Goal: Navigation & Orientation: Find specific page/section

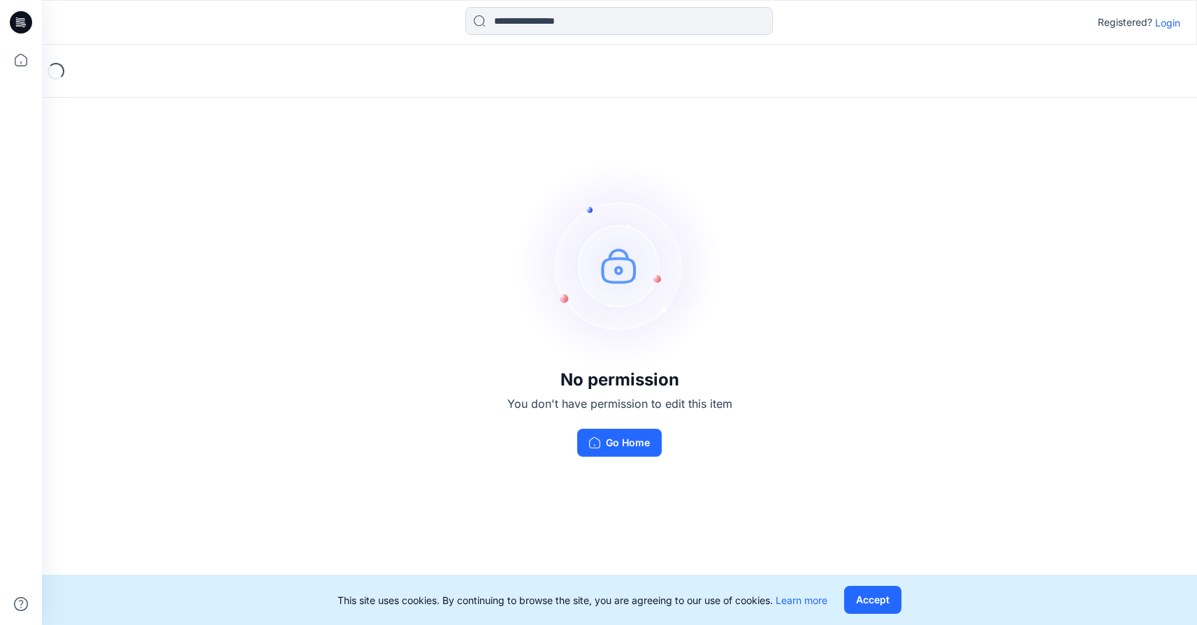
click at [1162, 20] on p "Login" at bounding box center [1167, 22] width 25 height 15
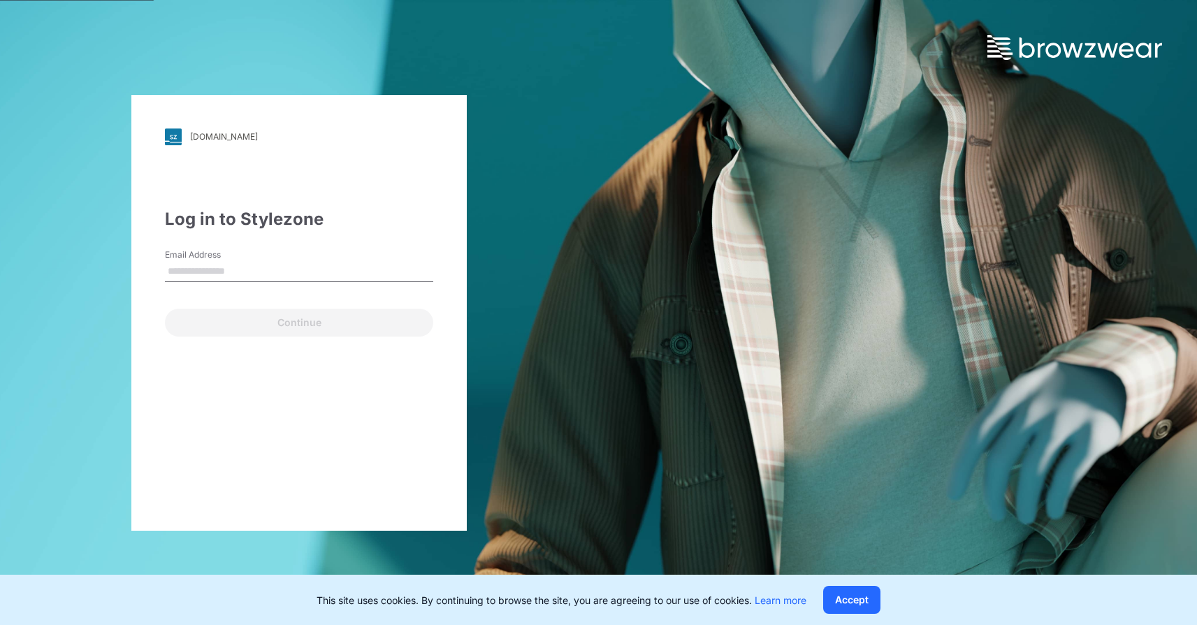
click at [219, 282] on div "Email Address" at bounding box center [299, 270] width 268 height 42
click at [868, 592] on button "Accept" at bounding box center [851, 600] width 57 height 28
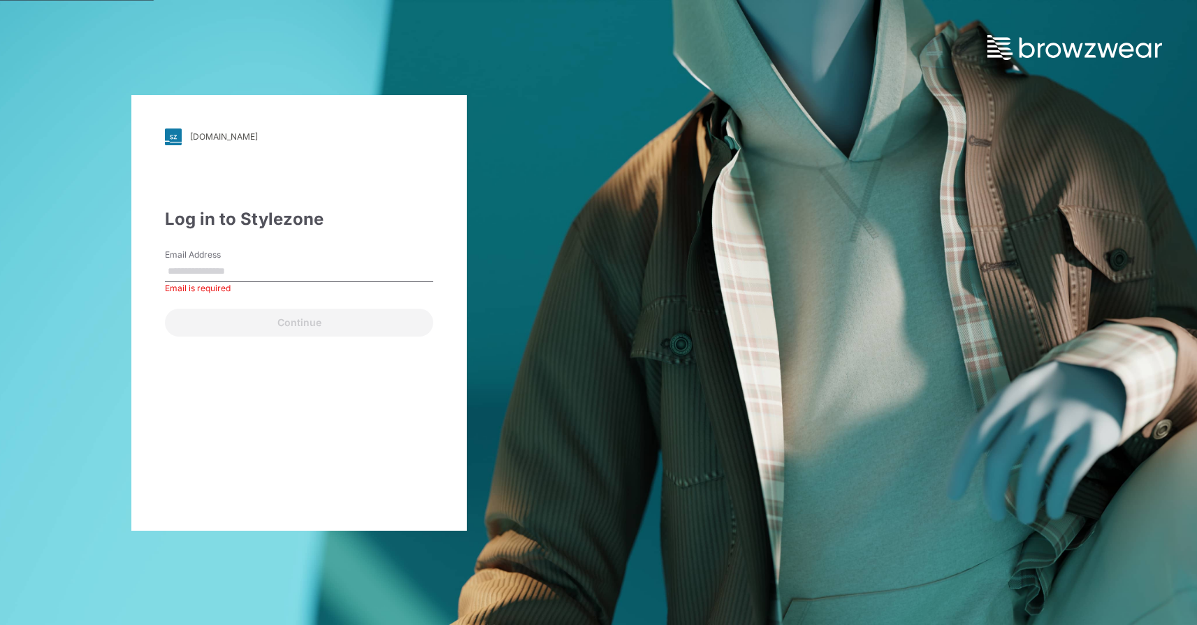
click at [682, 257] on div "[DOMAIN_NAME] Loading... Log in to Stylezone Email Address Email is required Co…" at bounding box center [598, 312] width 1197 height 625
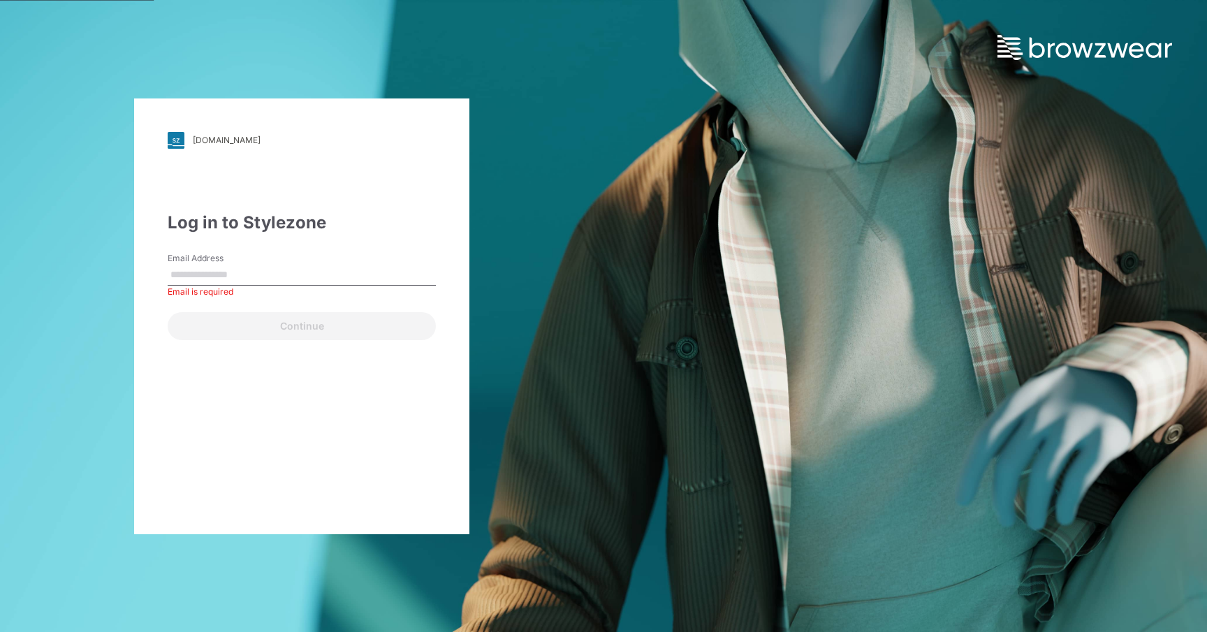
click at [740, 105] on div "[DOMAIN_NAME] Loading... Log in to Stylezone Email Address Email is required Co…" at bounding box center [603, 316] width 1207 height 632
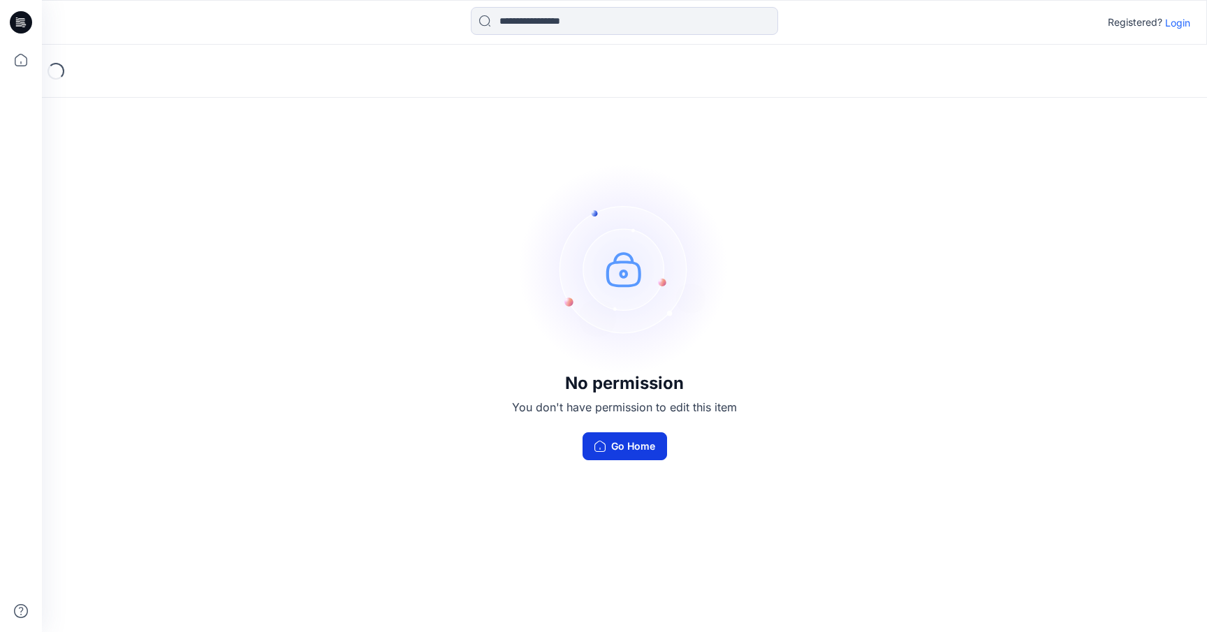
click at [633, 451] on button "Go Home" at bounding box center [625, 446] width 85 height 28
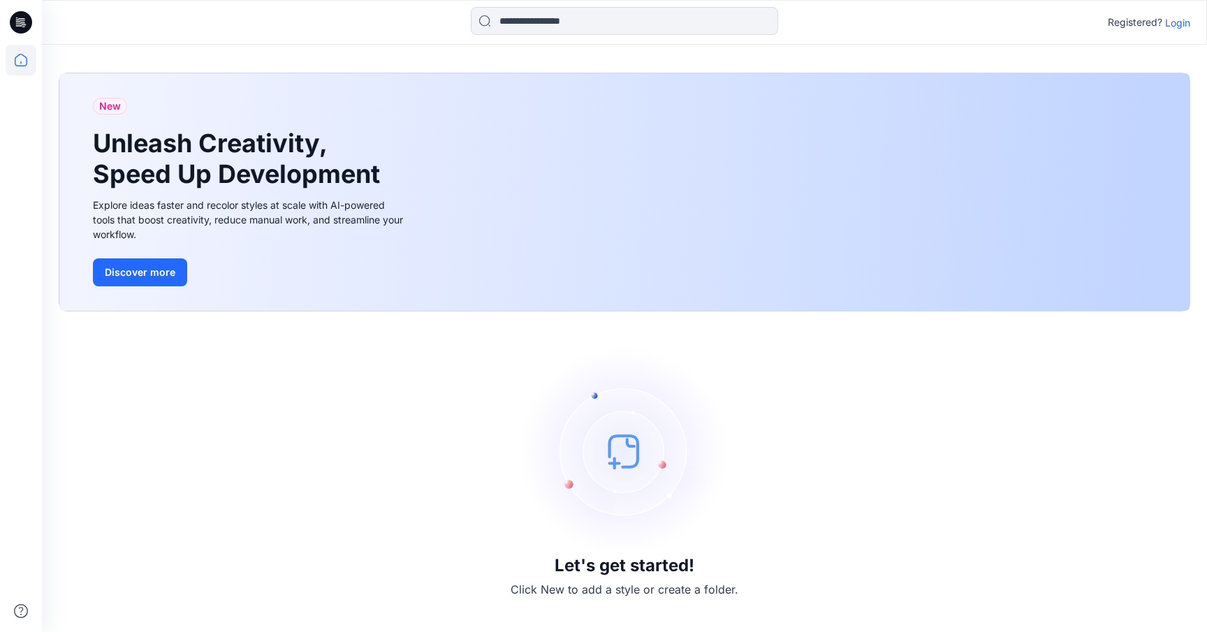
click at [983, 378] on div "Let's get started! Click New to add a style or create a folder." at bounding box center [625, 471] width 1132 height 287
click at [1174, 22] on p "Login" at bounding box center [1177, 22] width 25 height 15
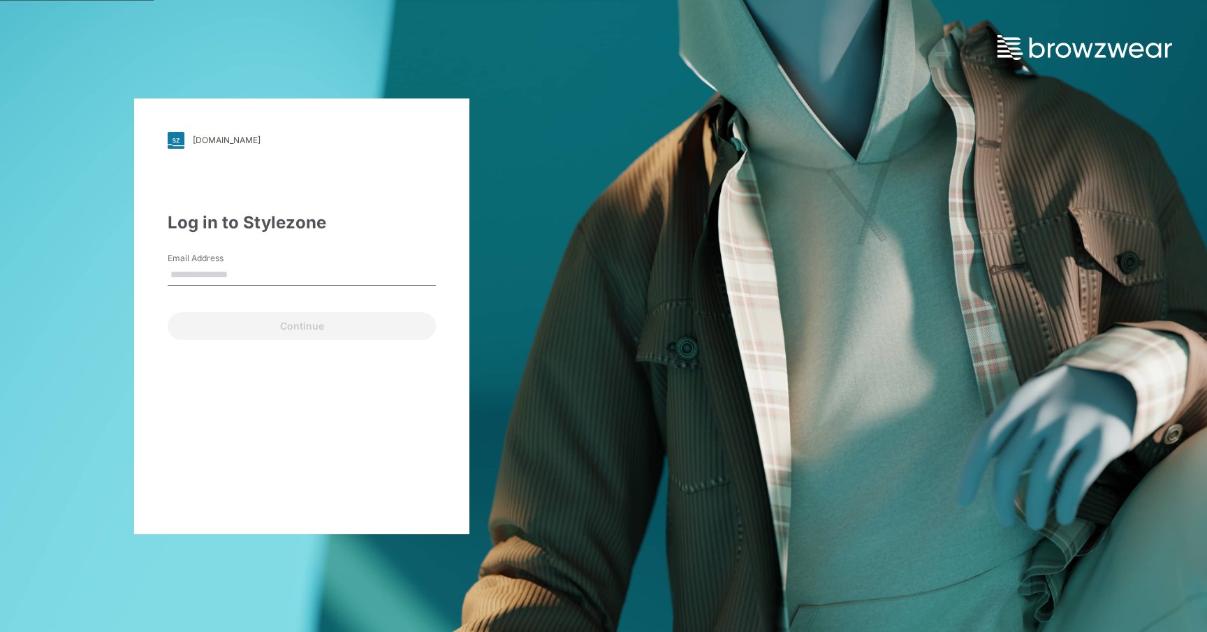
click at [228, 269] on input "Email Address" at bounding box center [302, 275] width 268 height 21
type input "**********"
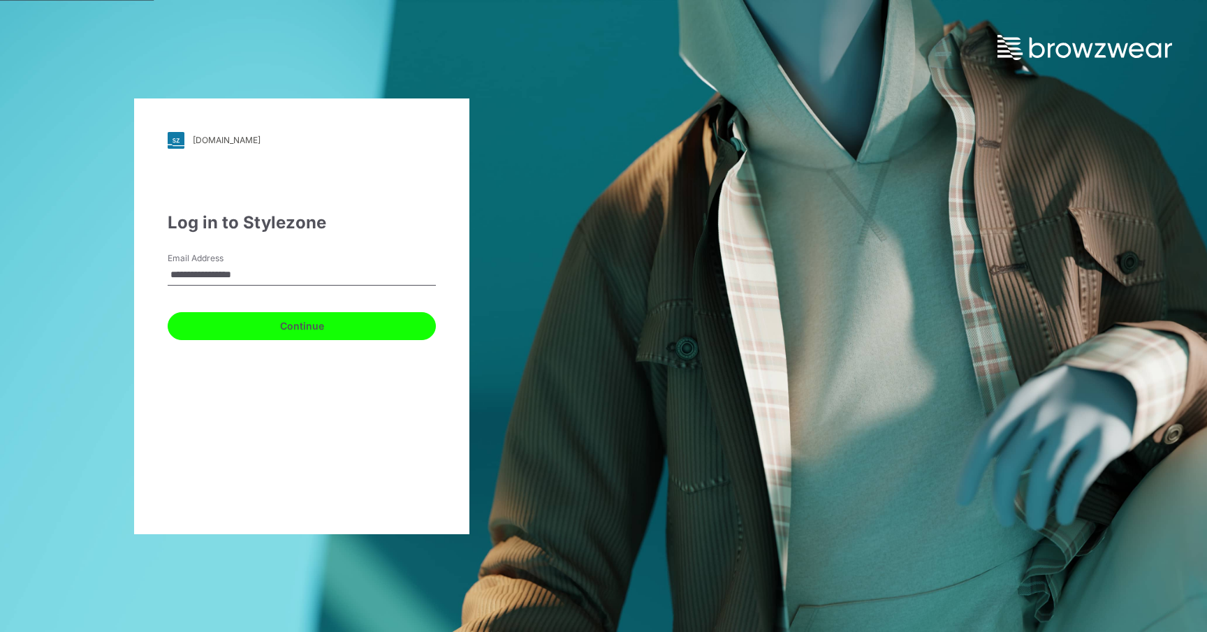
click at [300, 324] on button "Continue" at bounding box center [302, 326] width 268 height 28
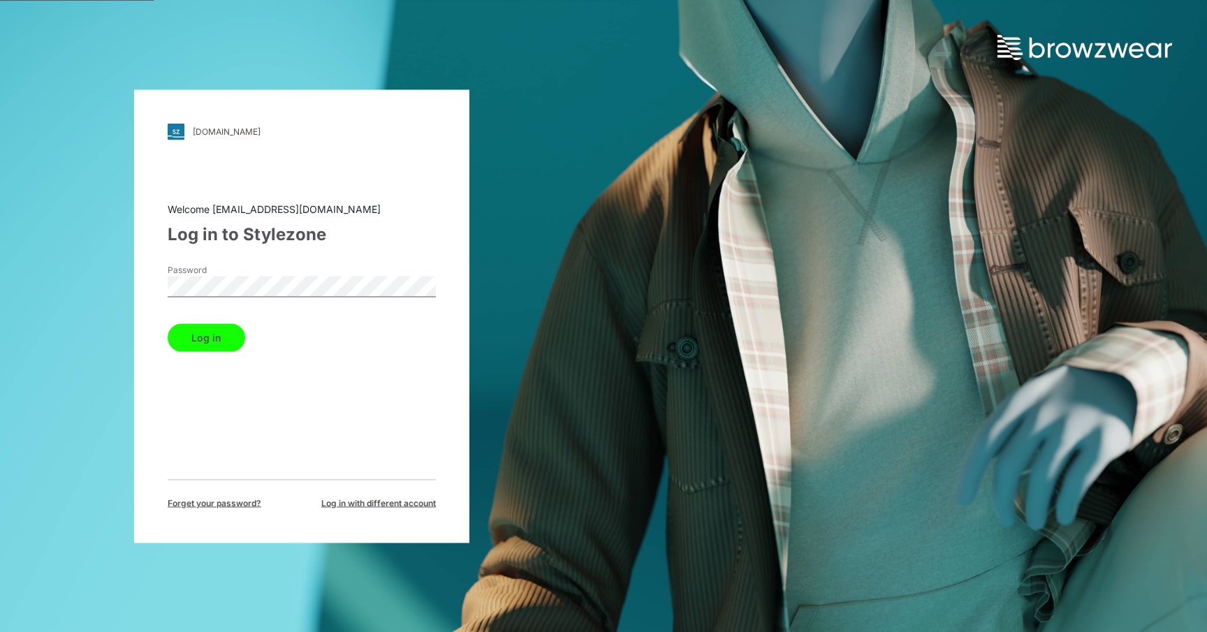
click at [210, 333] on button "Log in" at bounding box center [207, 337] width 78 height 28
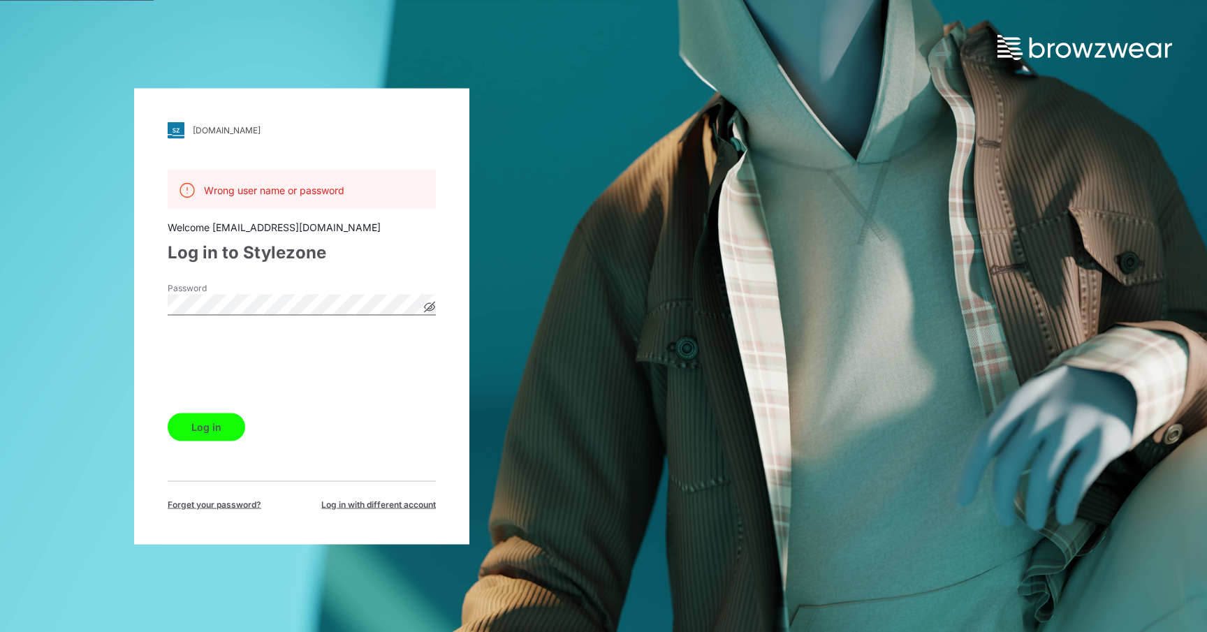
click at [206, 423] on button "Log in" at bounding box center [207, 427] width 78 height 28
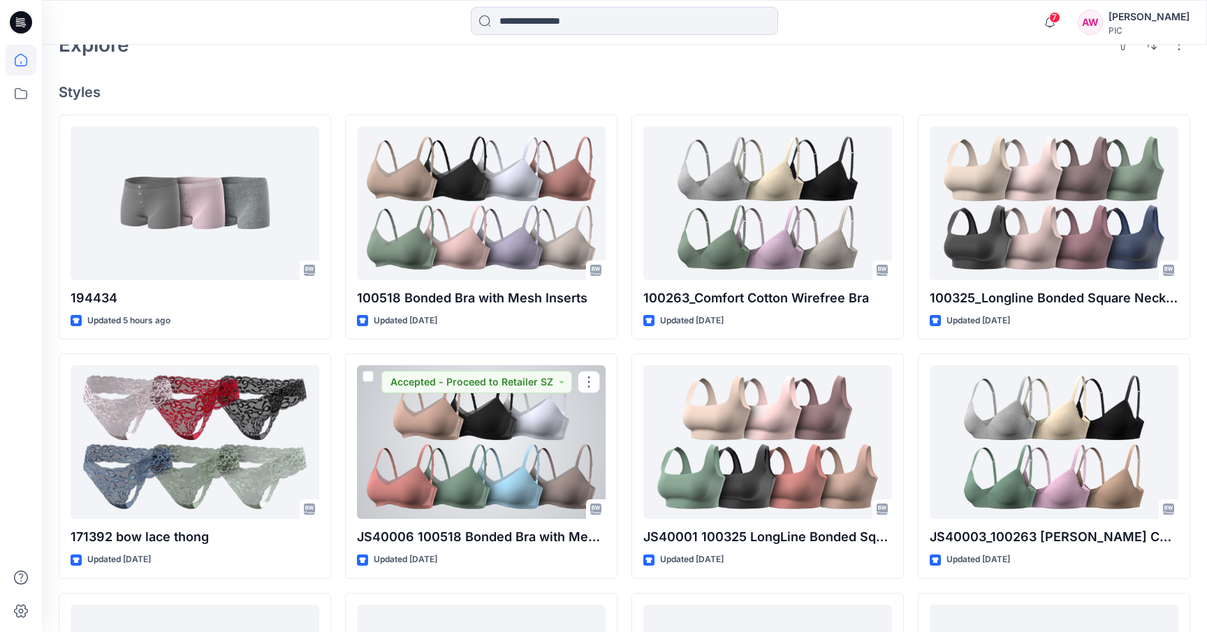
scroll to position [152, 0]
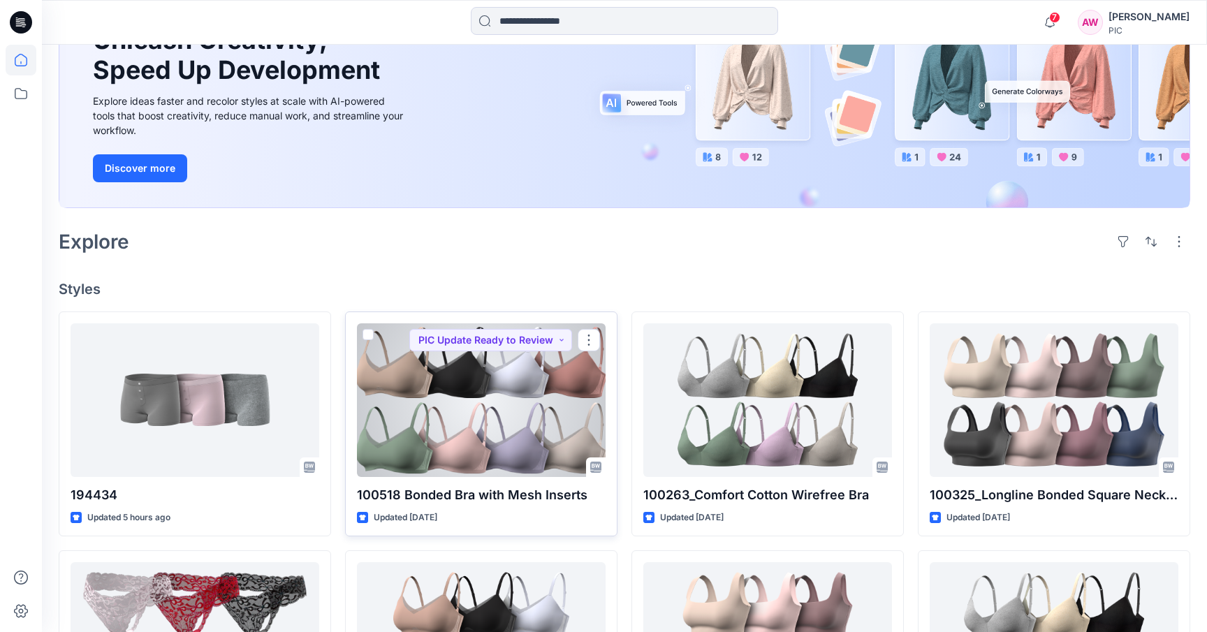
click at [462, 395] on div at bounding box center [481, 400] width 249 height 154
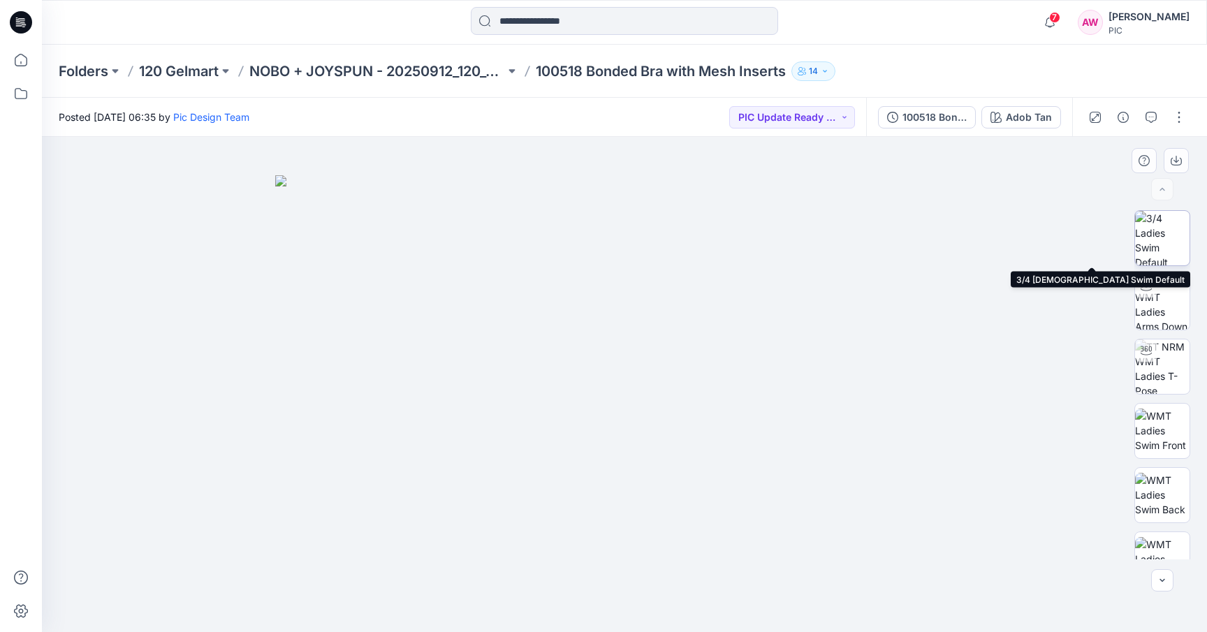
click at [1169, 234] on img at bounding box center [1162, 238] width 54 height 54
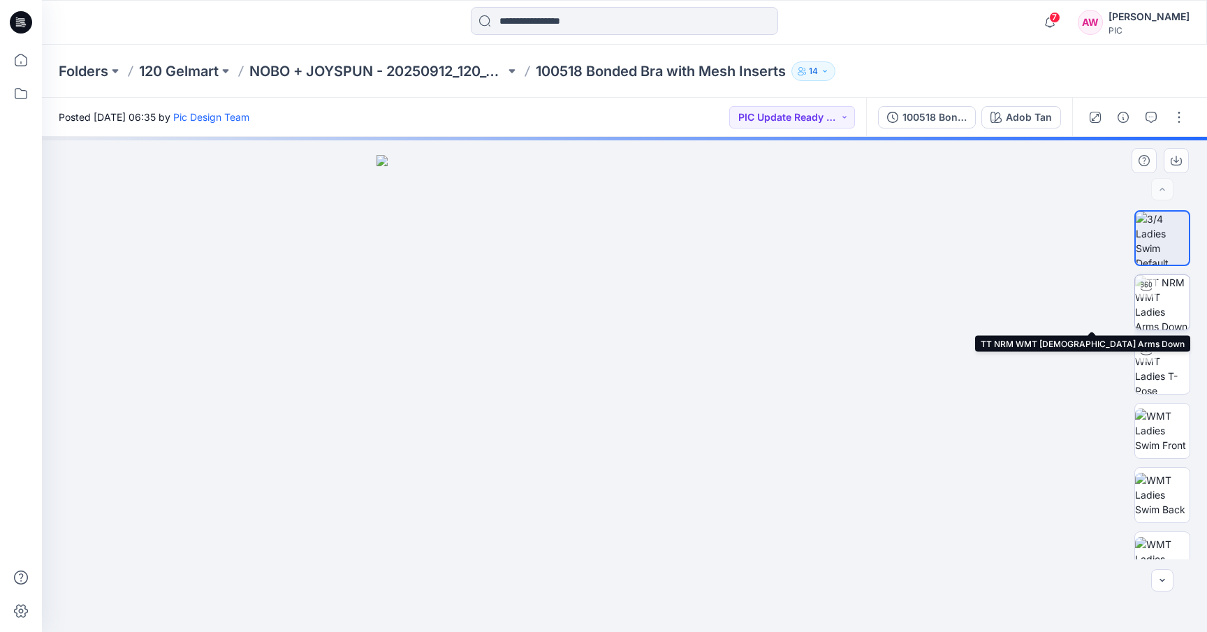
click at [1167, 298] on img at bounding box center [1162, 302] width 54 height 54
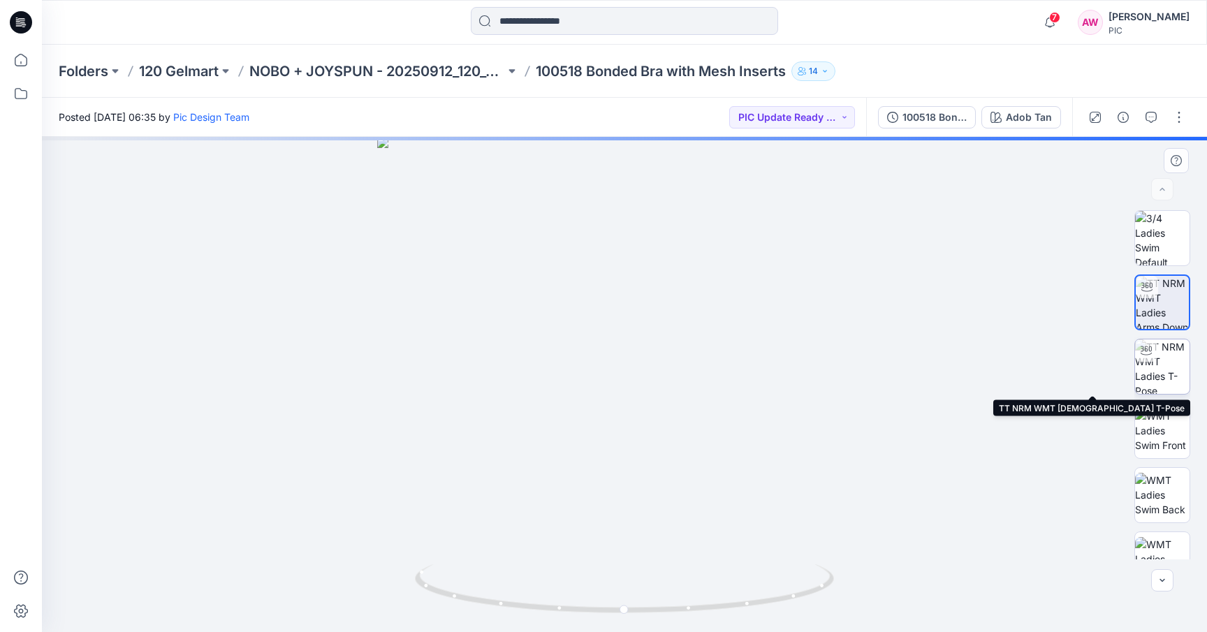
click at [1169, 362] on img at bounding box center [1162, 367] width 54 height 54
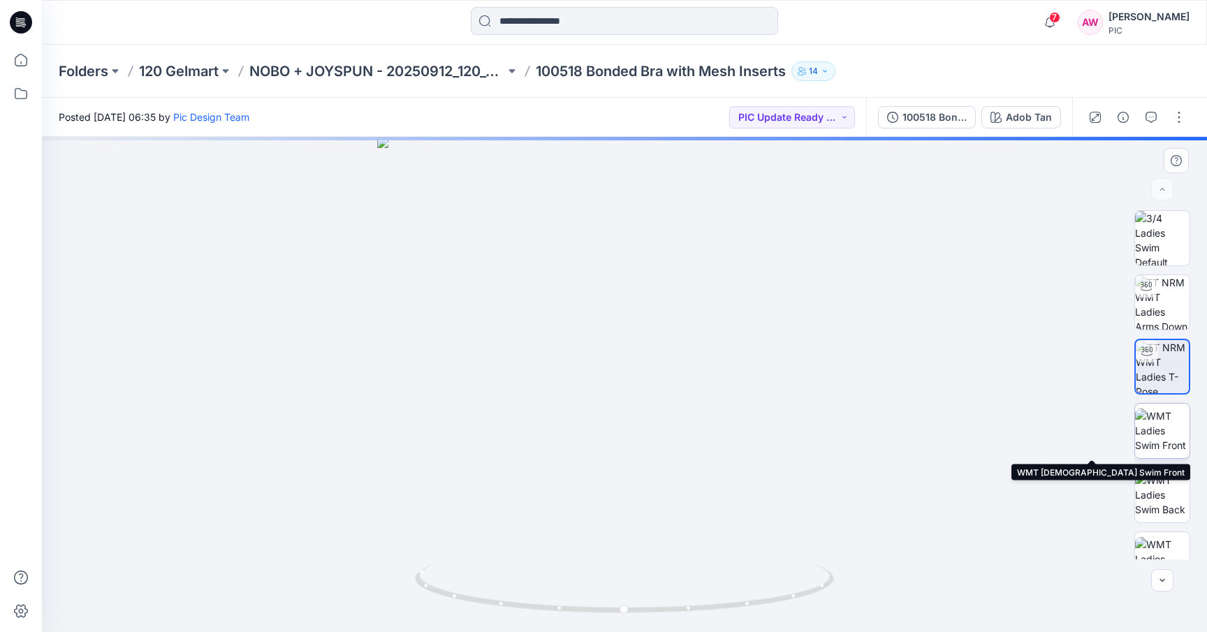
click at [1168, 438] on img at bounding box center [1162, 431] width 54 height 44
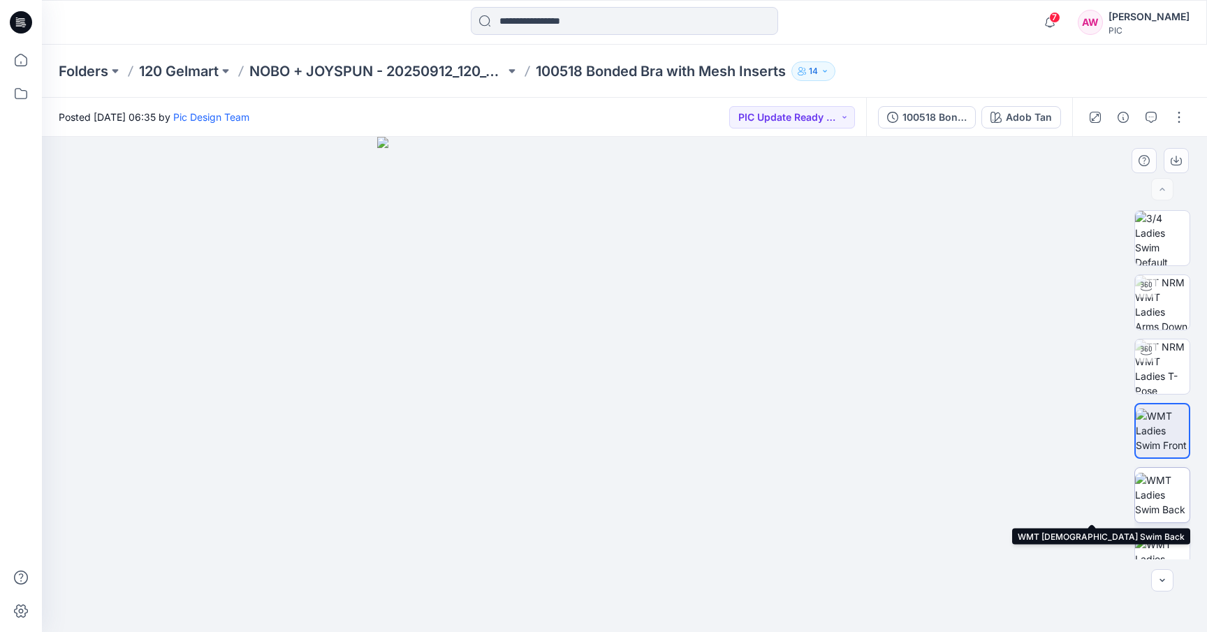
click at [1170, 486] on img at bounding box center [1162, 495] width 54 height 44
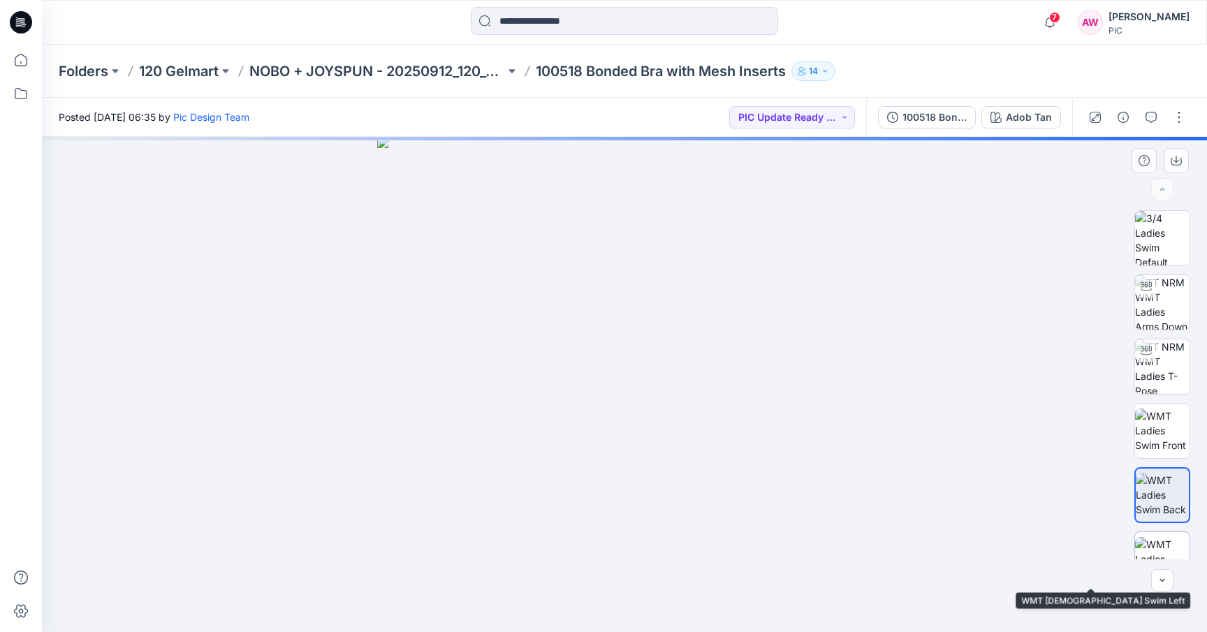
click at [1166, 552] on img at bounding box center [1162, 559] width 54 height 44
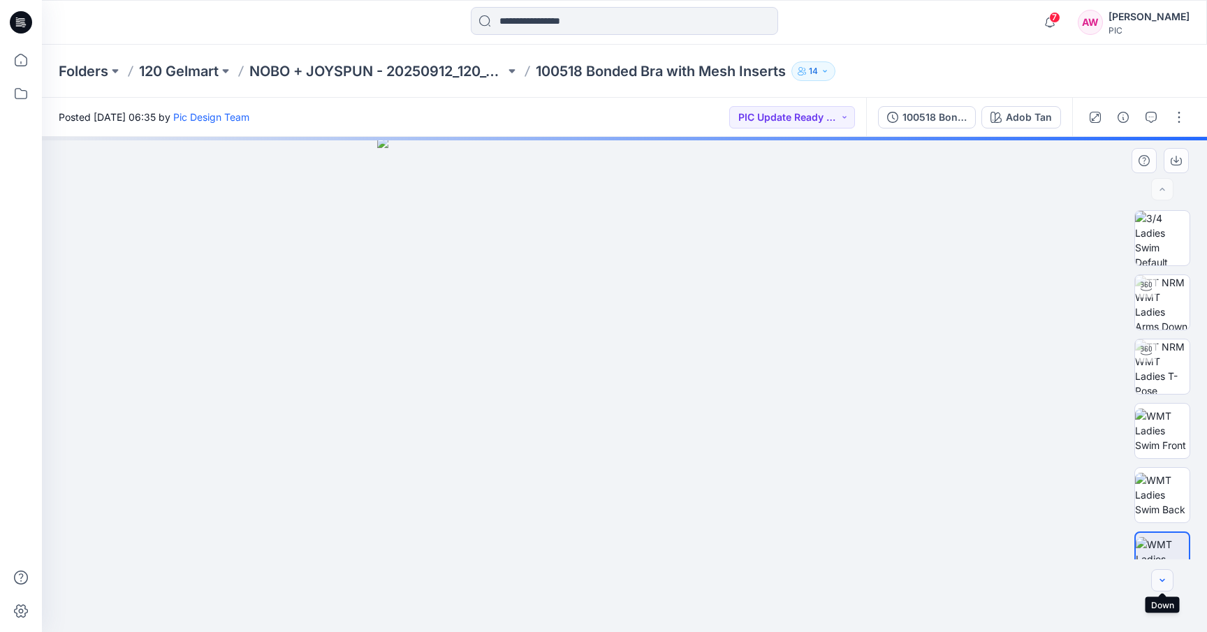
click at [1165, 576] on icon "button" at bounding box center [1162, 580] width 11 height 11
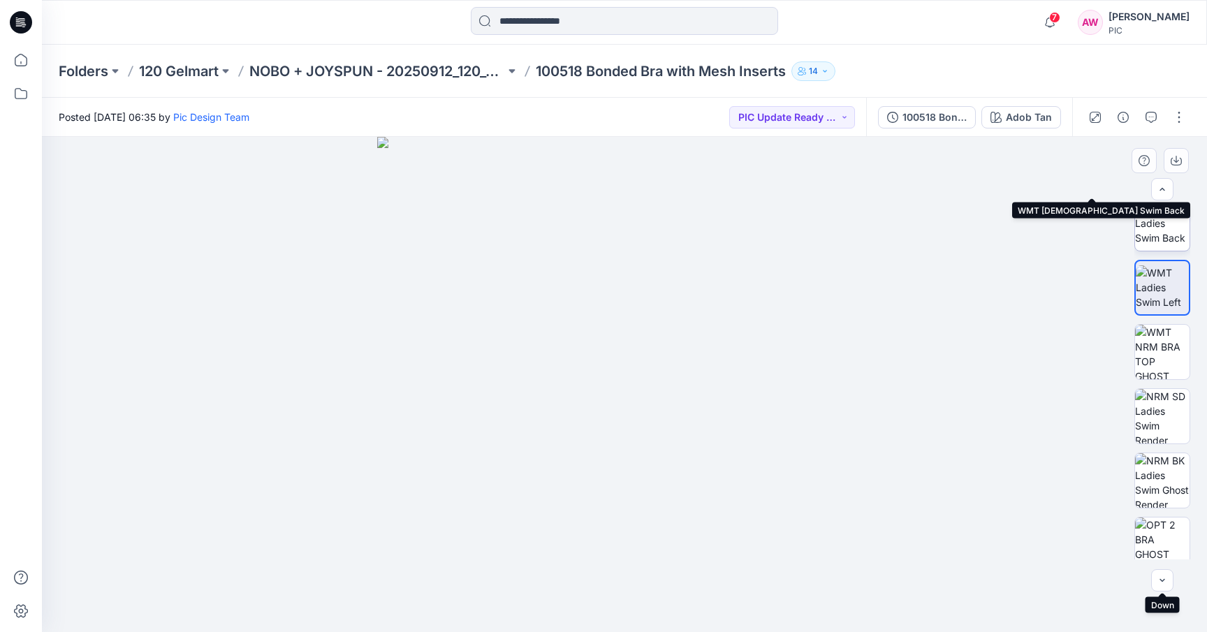
scroll to position [349, 0]
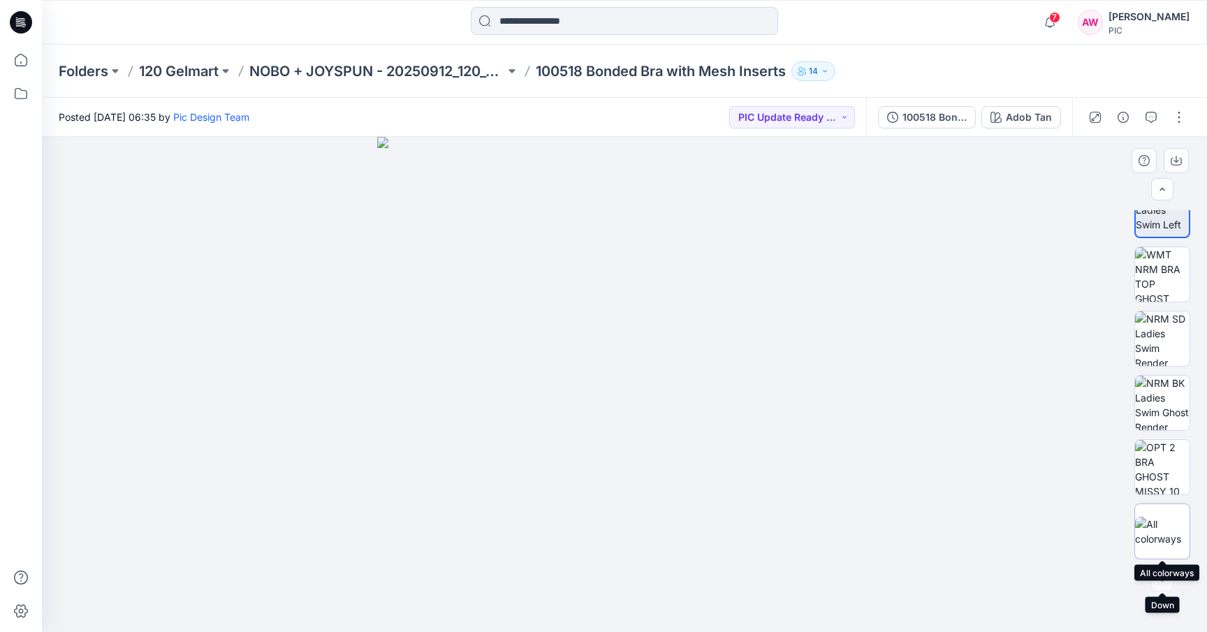
click at [1168, 526] on img at bounding box center [1162, 531] width 54 height 29
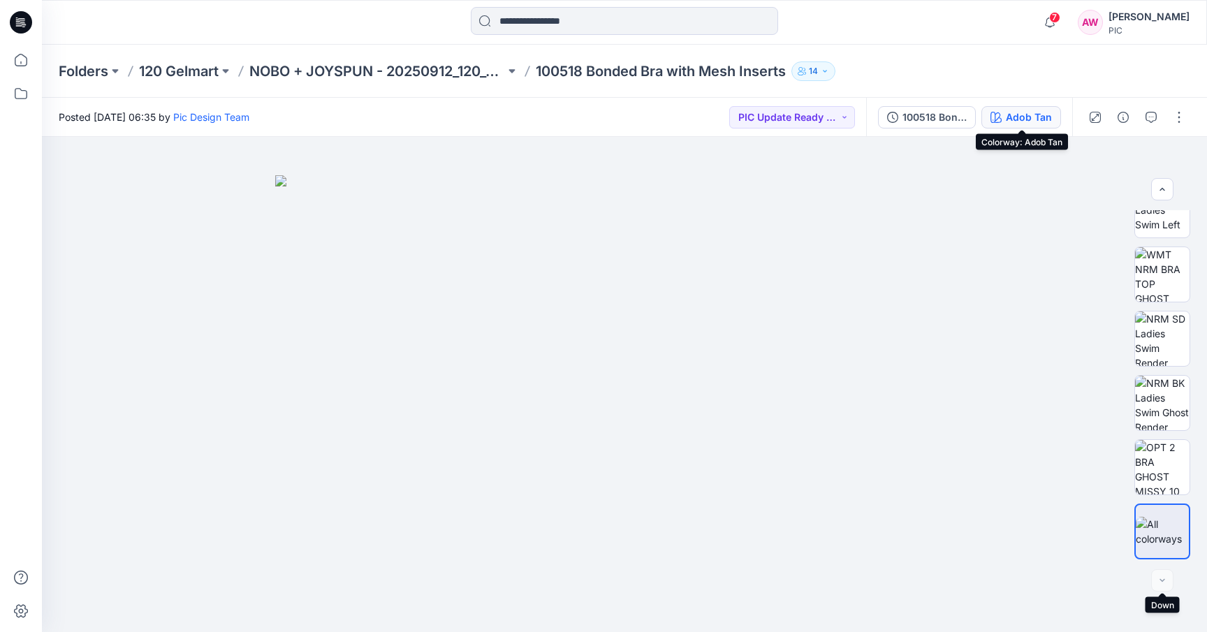
click at [1050, 118] on div "Adob Tan" at bounding box center [1029, 117] width 46 height 15
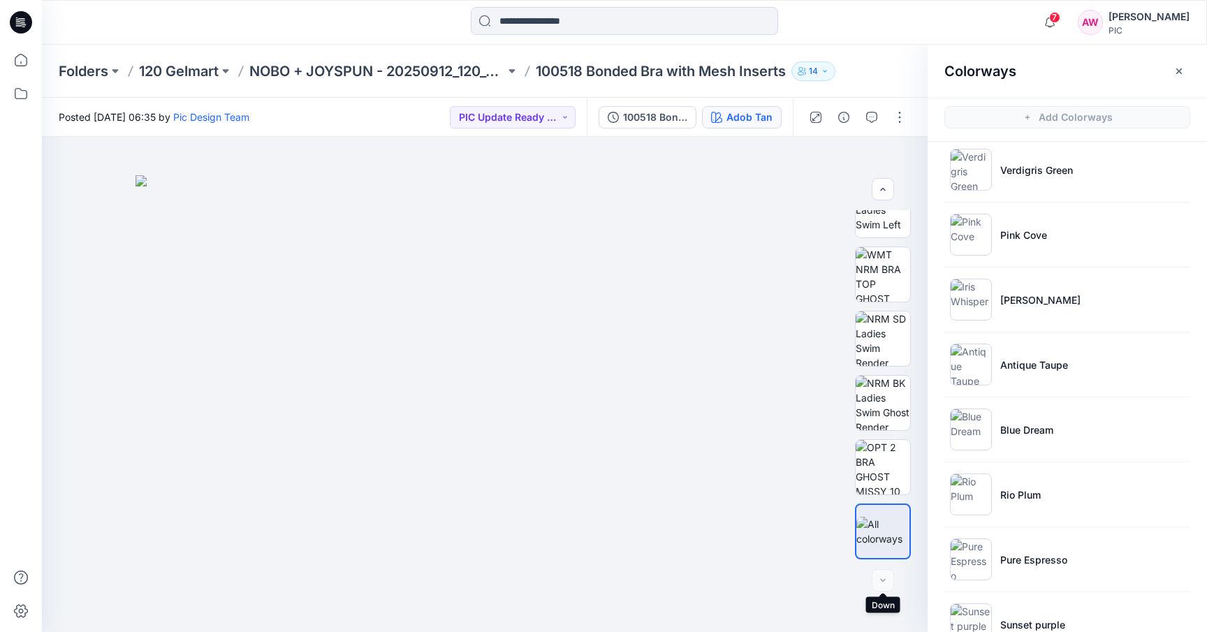
scroll to position [284, 0]
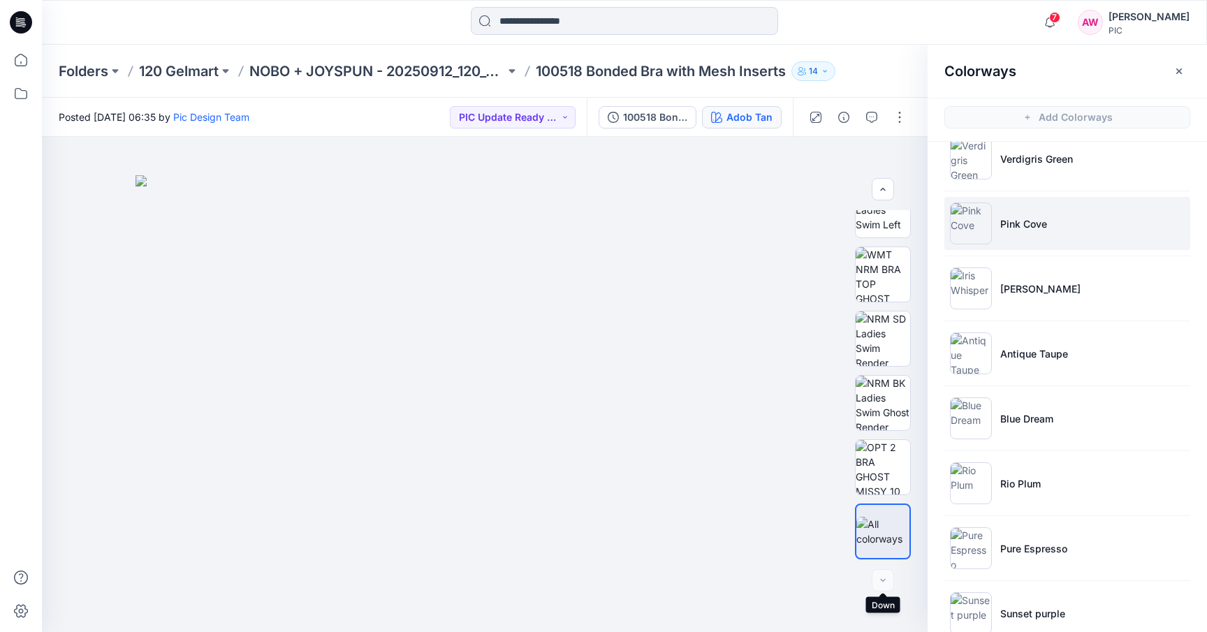
click at [973, 222] on img at bounding box center [971, 224] width 42 height 42
click at [887, 285] on img at bounding box center [883, 274] width 54 height 54
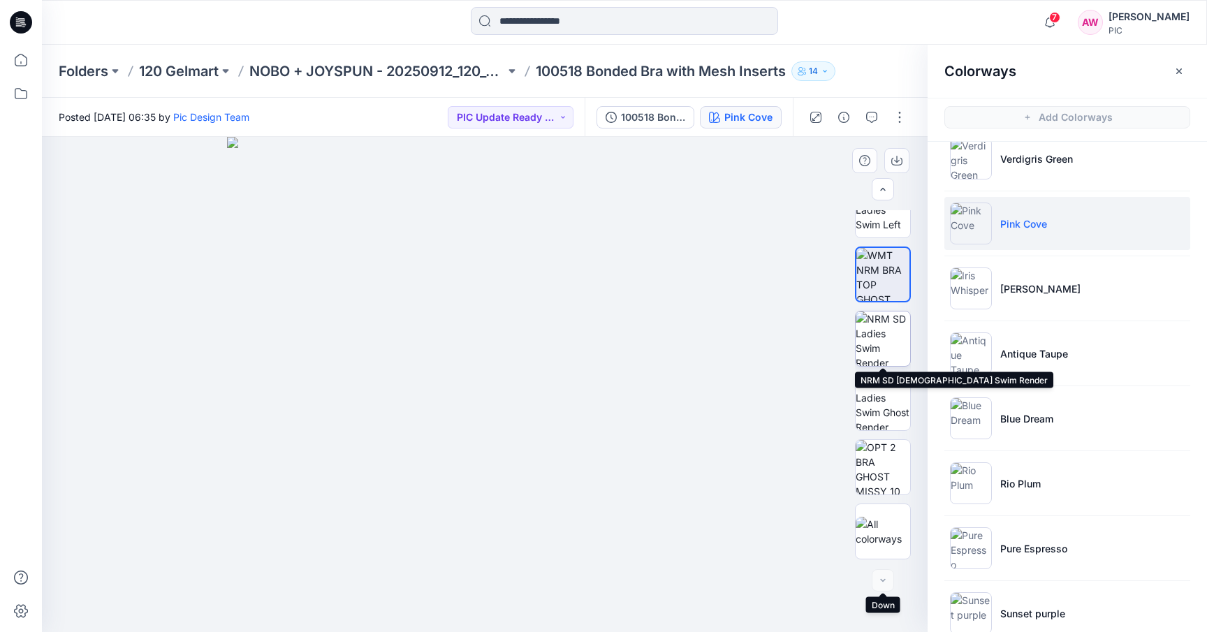
click at [885, 337] on img at bounding box center [883, 339] width 54 height 54
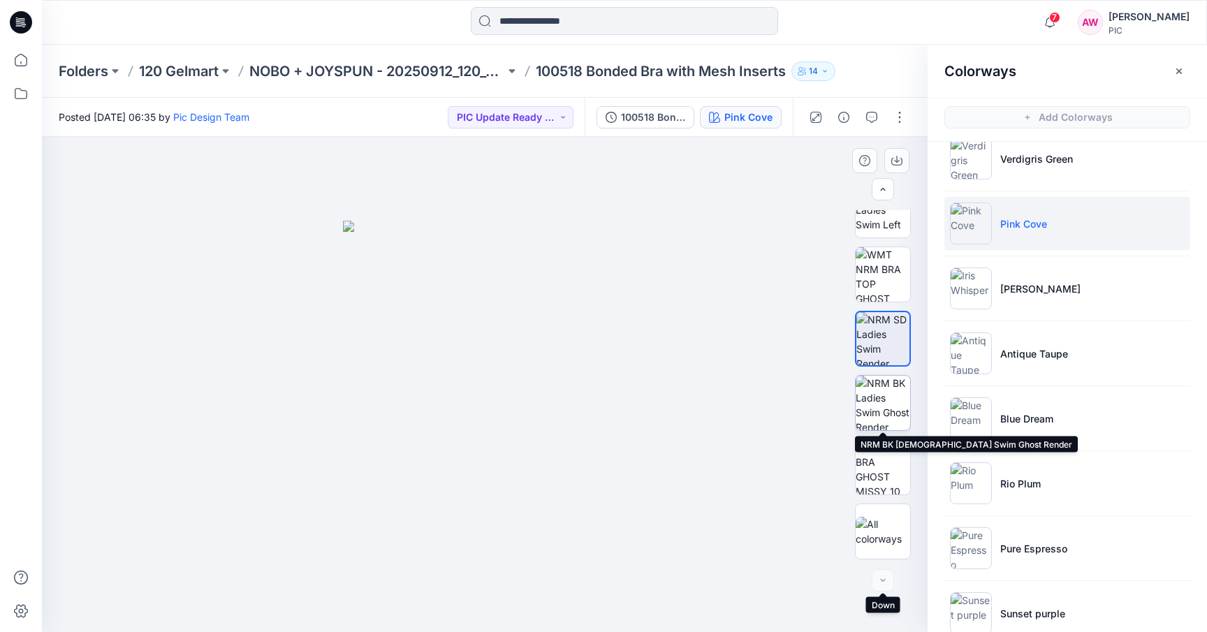
click at [882, 414] on img at bounding box center [883, 403] width 54 height 54
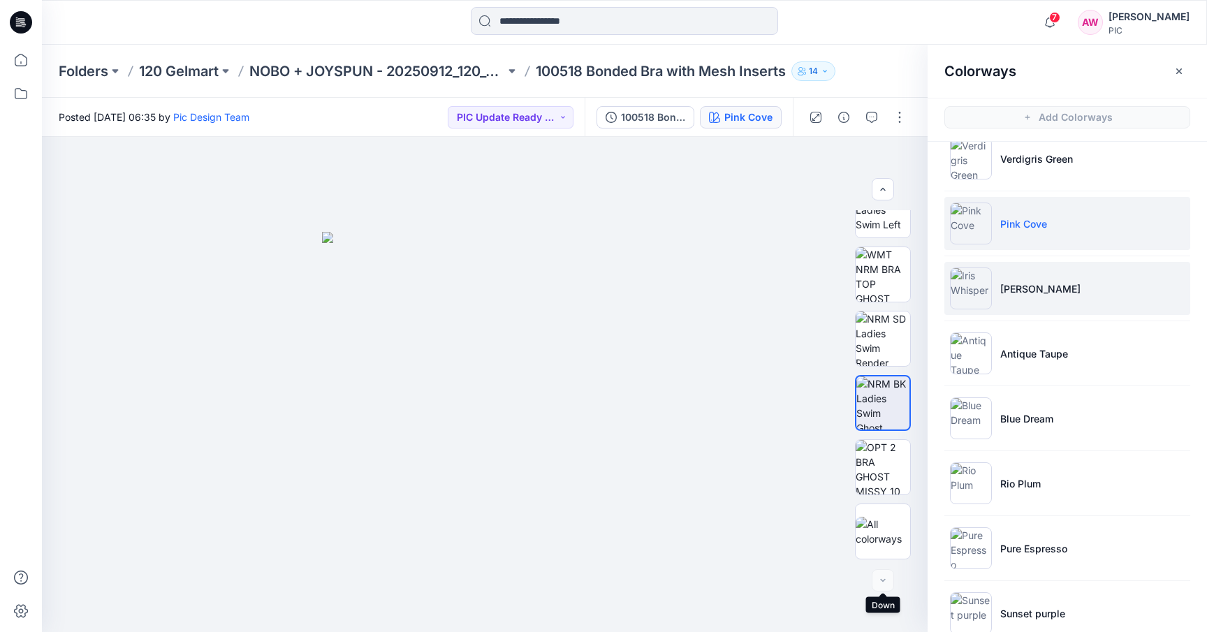
click at [974, 293] on img at bounding box center [971, 289] width 42 height 42
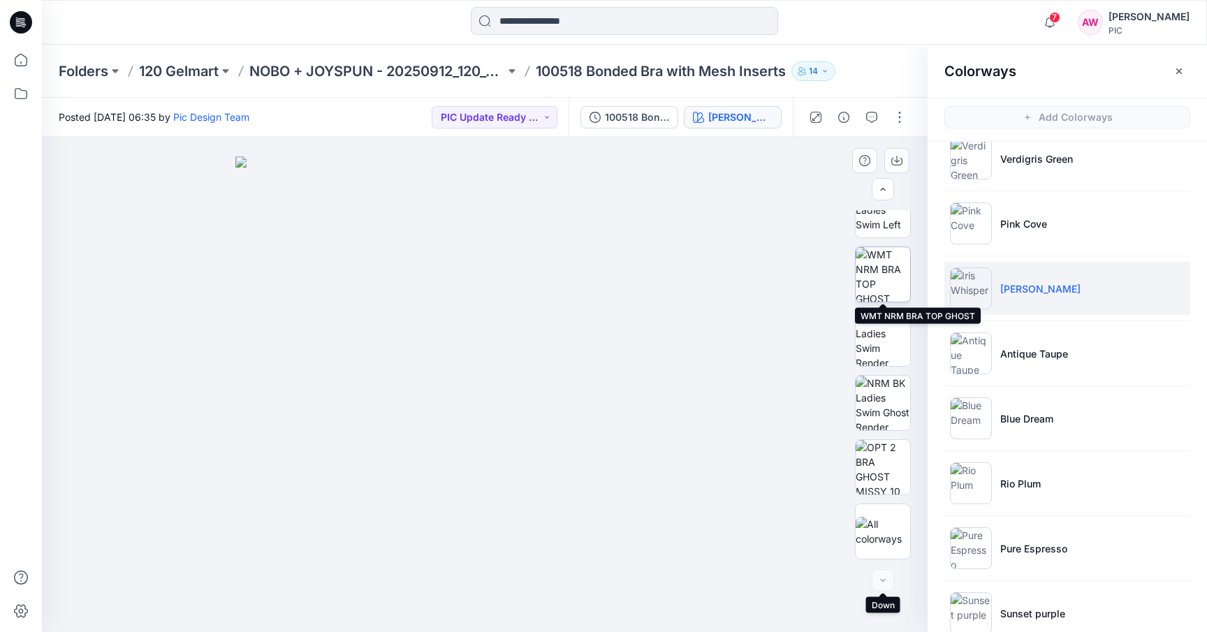
click at [892, 279] on img at bounding box center [883, 274] width 54 height 54
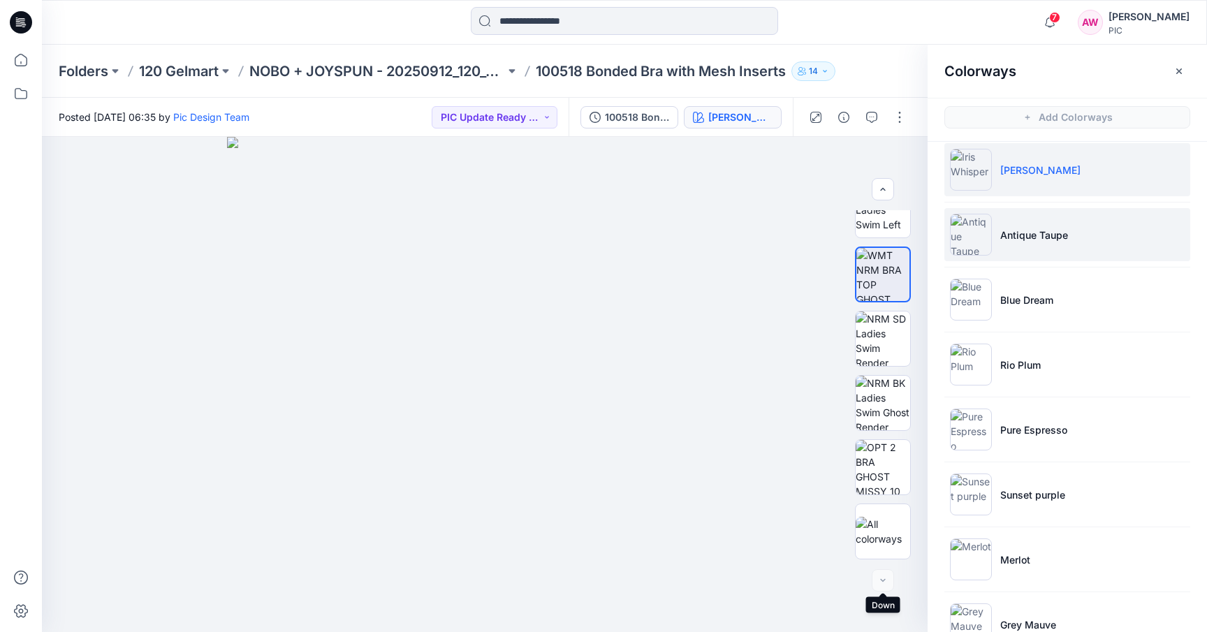
scroll to position [507, 0]
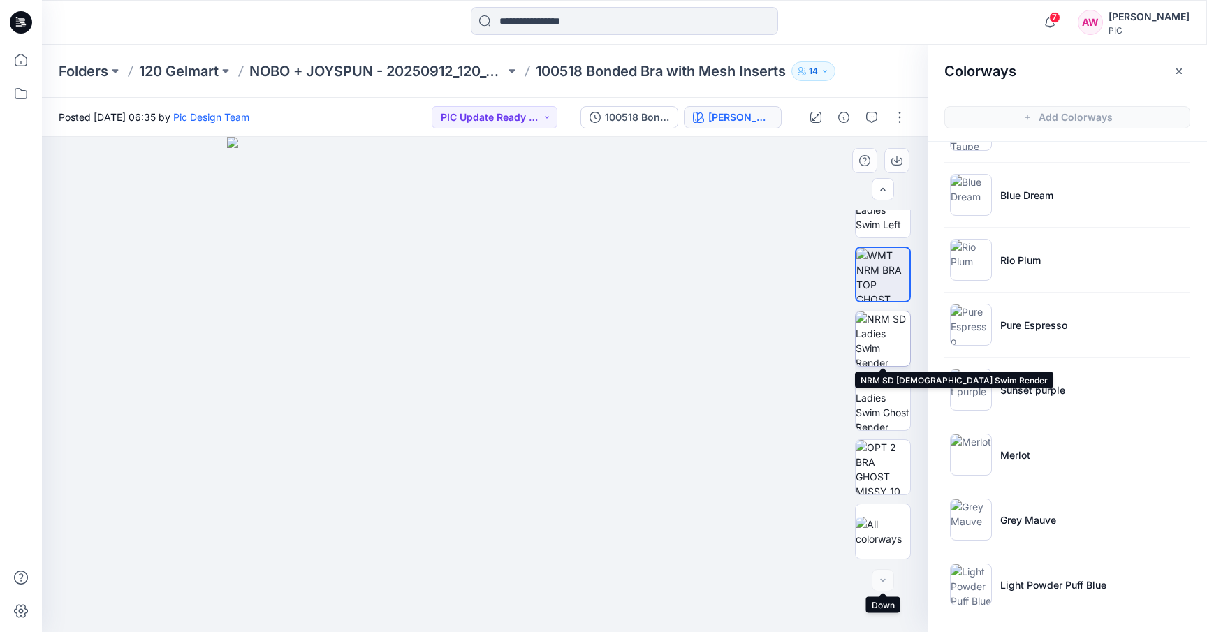
click at [885, 339] on img at bounding box center [883, 339] width 54 height 54
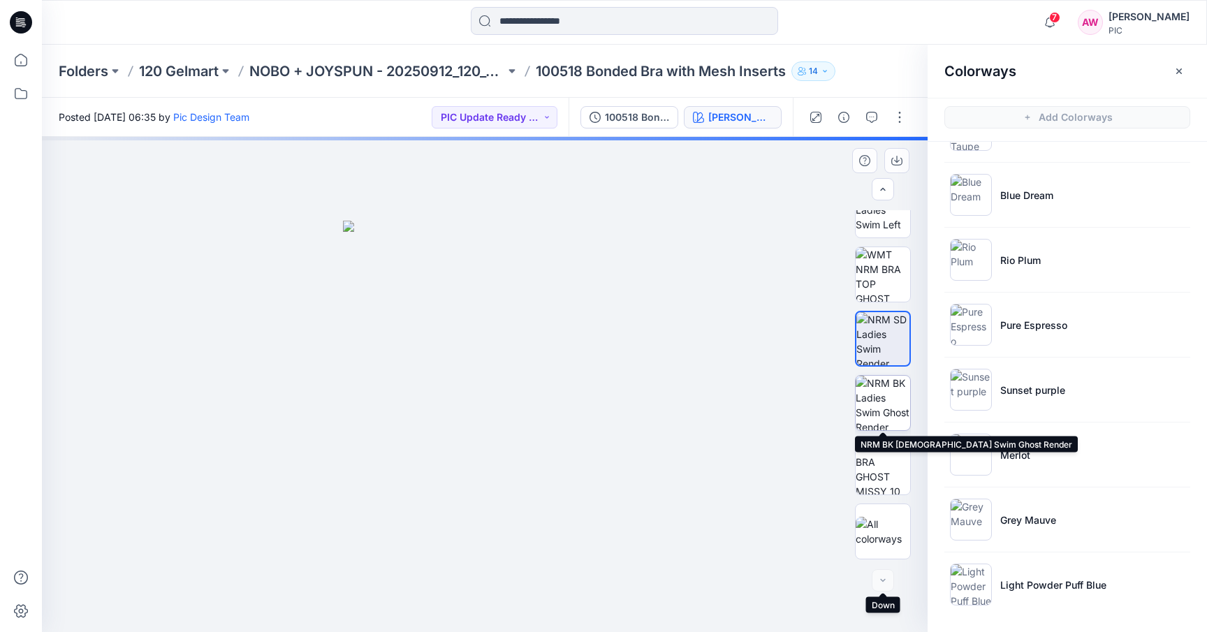
click at [883, 416] on img at bounding box center [883, 403] width 54 height 54
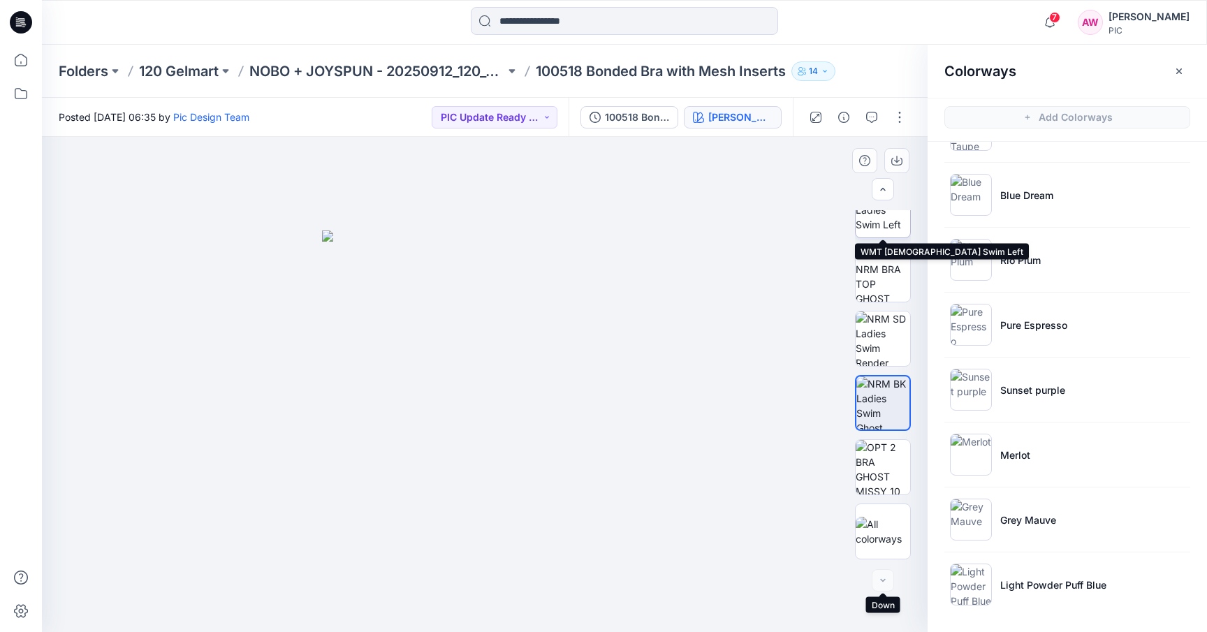
click at [885, 223] on img at bounding box center [883, 210] width 54 height 44
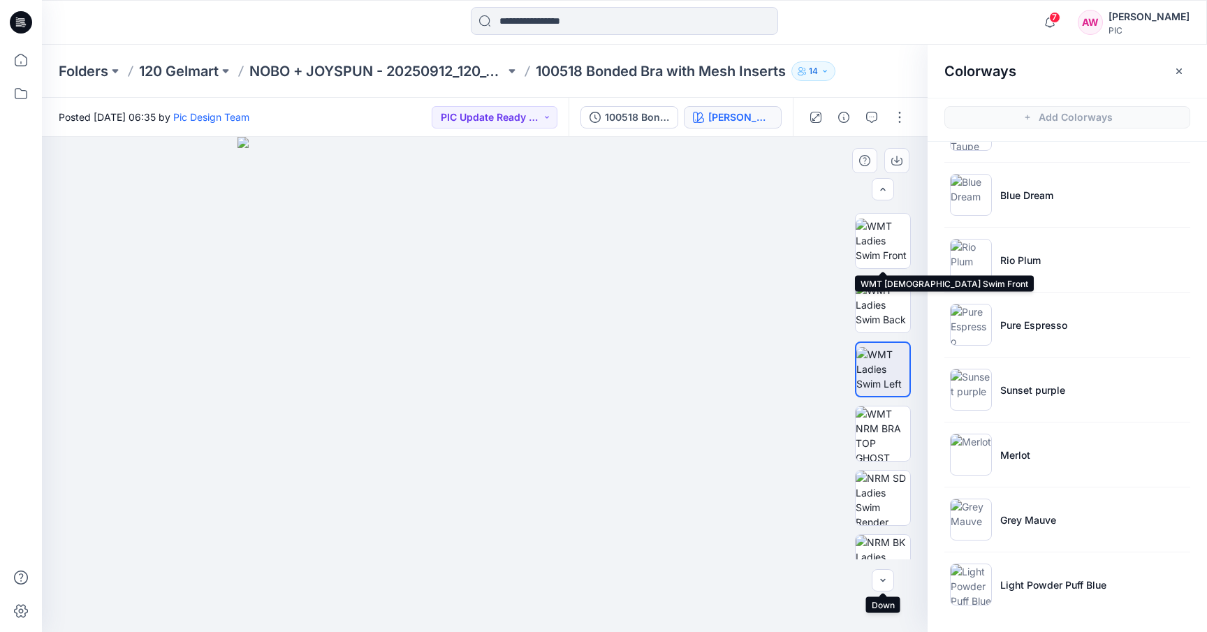
scroll to position [189, 0]
click at [885, 239] on img at bounding box center [883, 242] width 54 height 44
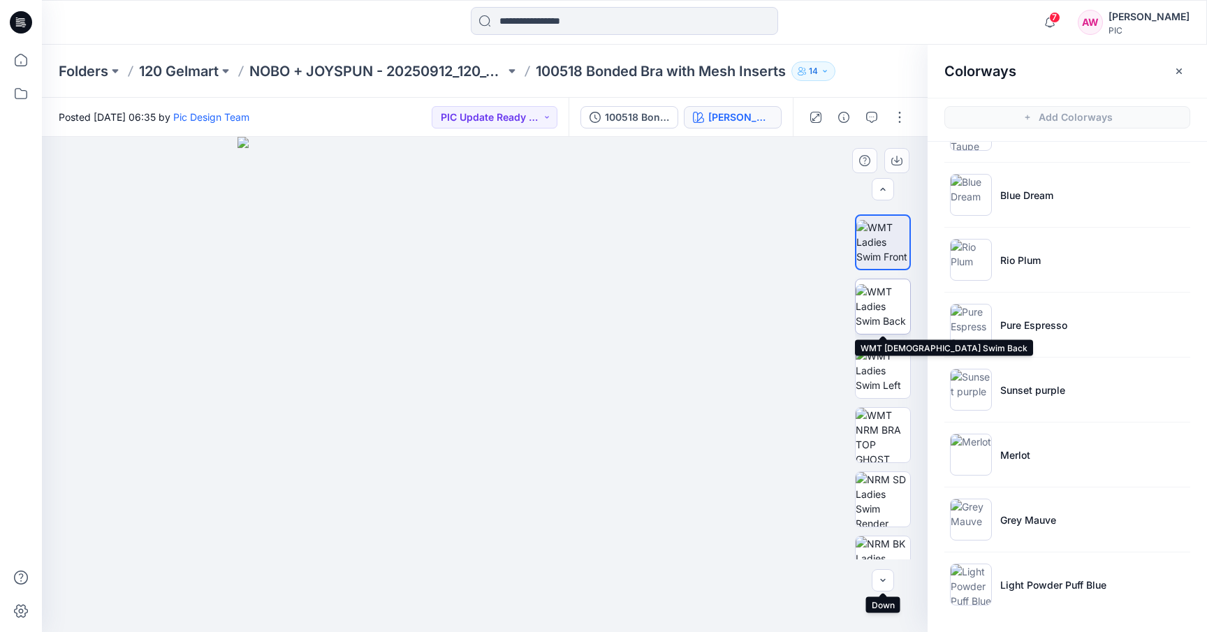
click at [892, 317] on img at bounding box center [883, 306] width 54 height 44
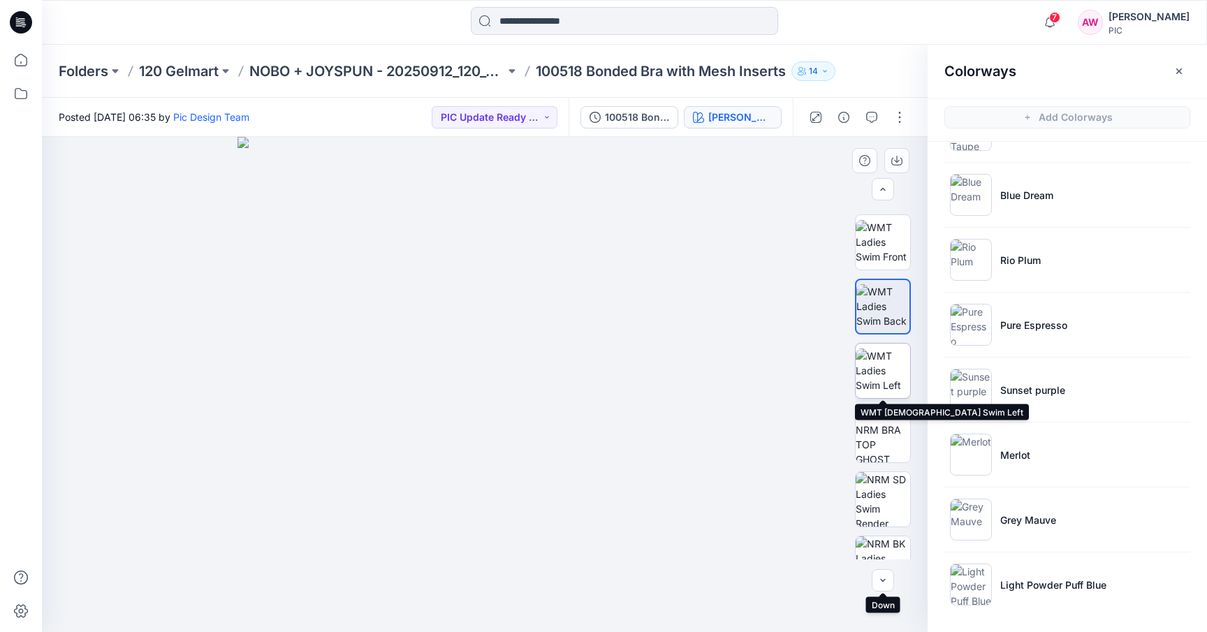
click at [889, 368] on img at bounding box center [883, 371] width 54 height 44
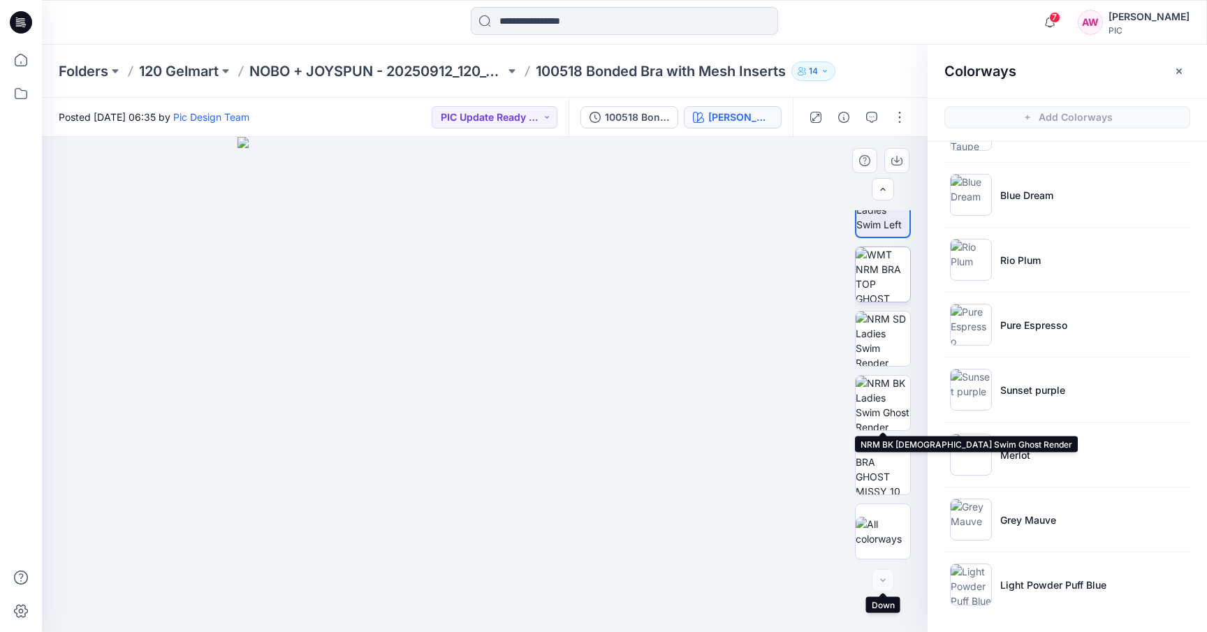
scroll to position [4, 0]
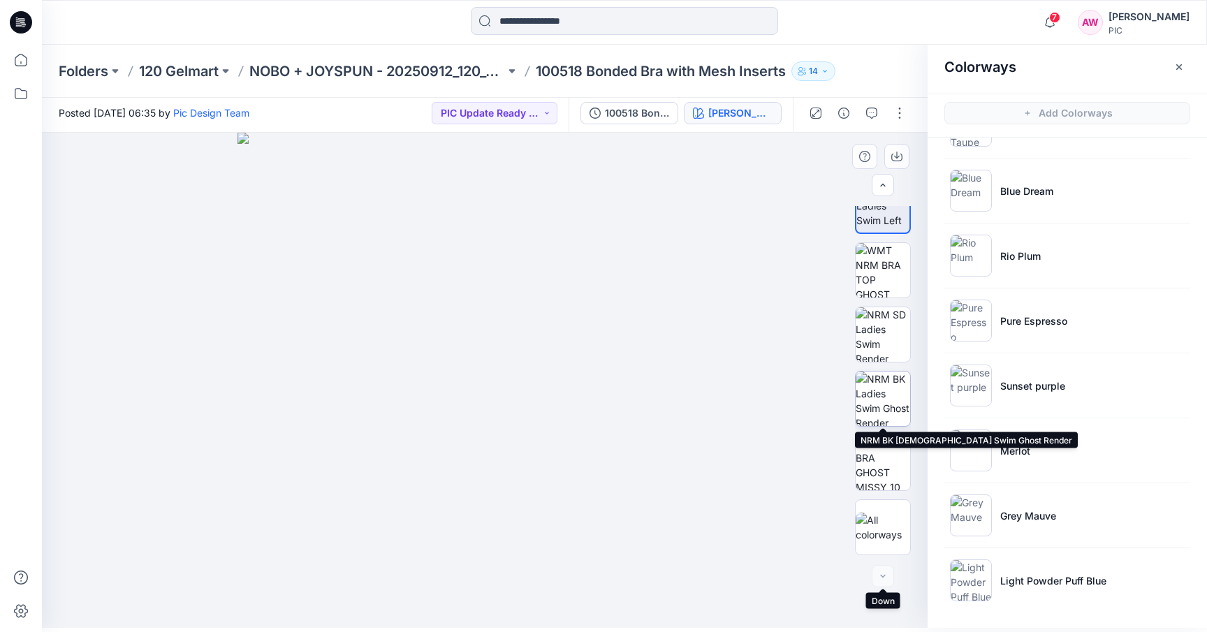
click at [880, 403] on img at bounding box center [883, 399] width 54 height 54
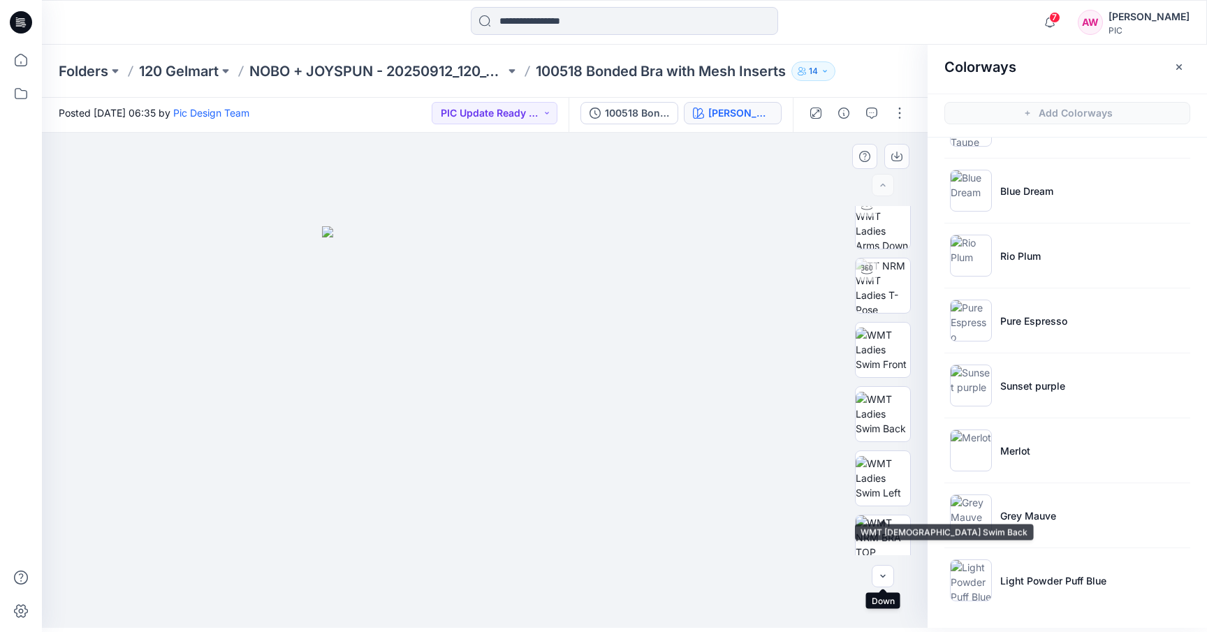
scroll to position [0, 0]
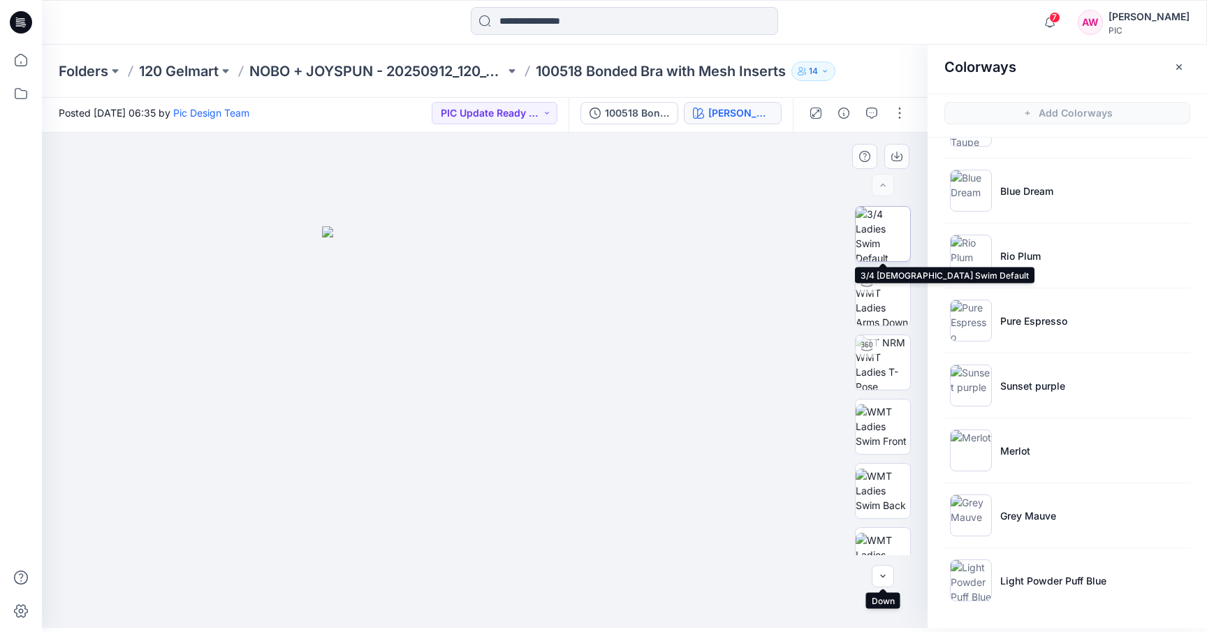
click at [888, 240] on img at bounding box center [883, 234] width 54 height 54
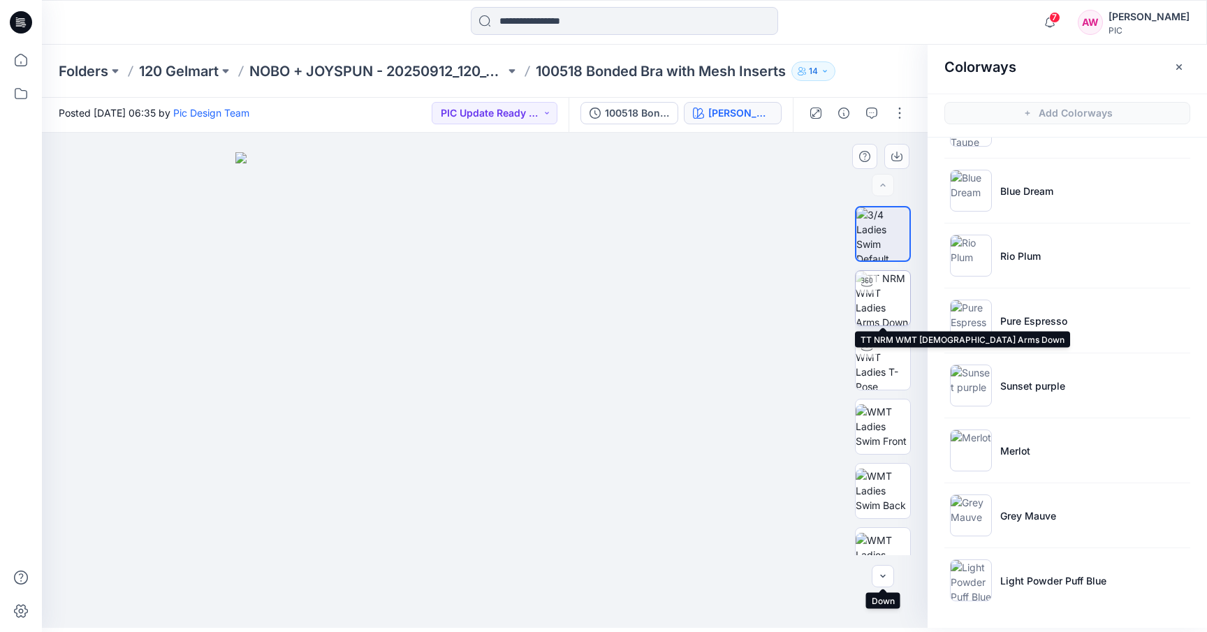
click at [895, 297] on img at bounding box center [883, 298] width 54 height 54
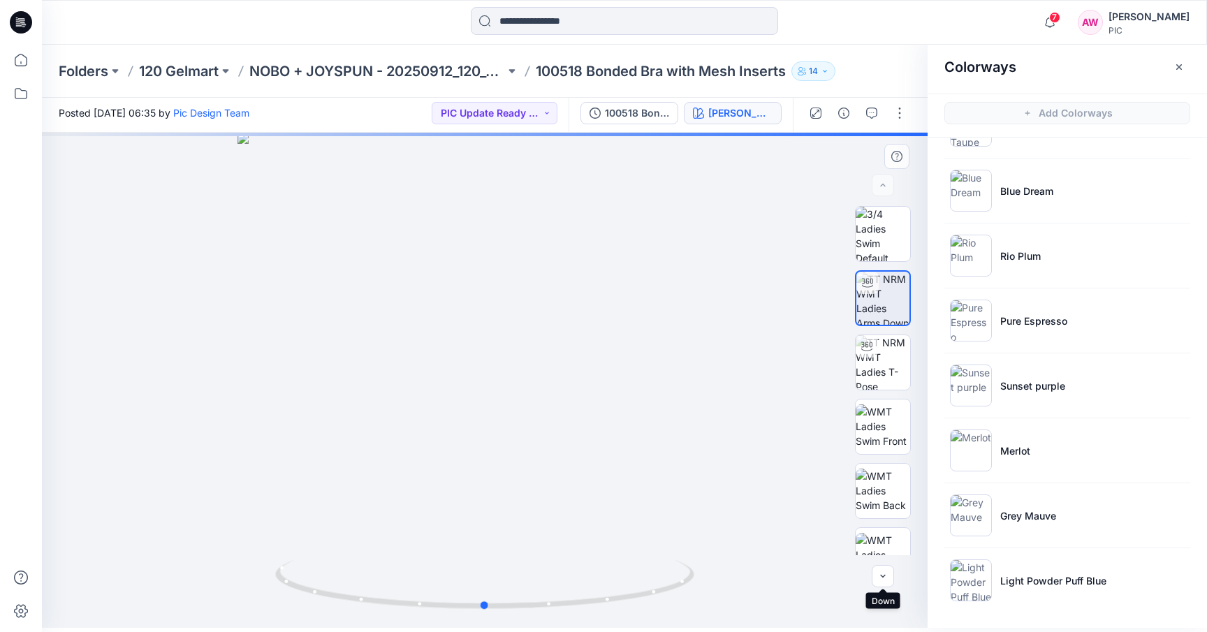
click at [576, 374] on div at bounding box center [485, 380] width 886 height 495
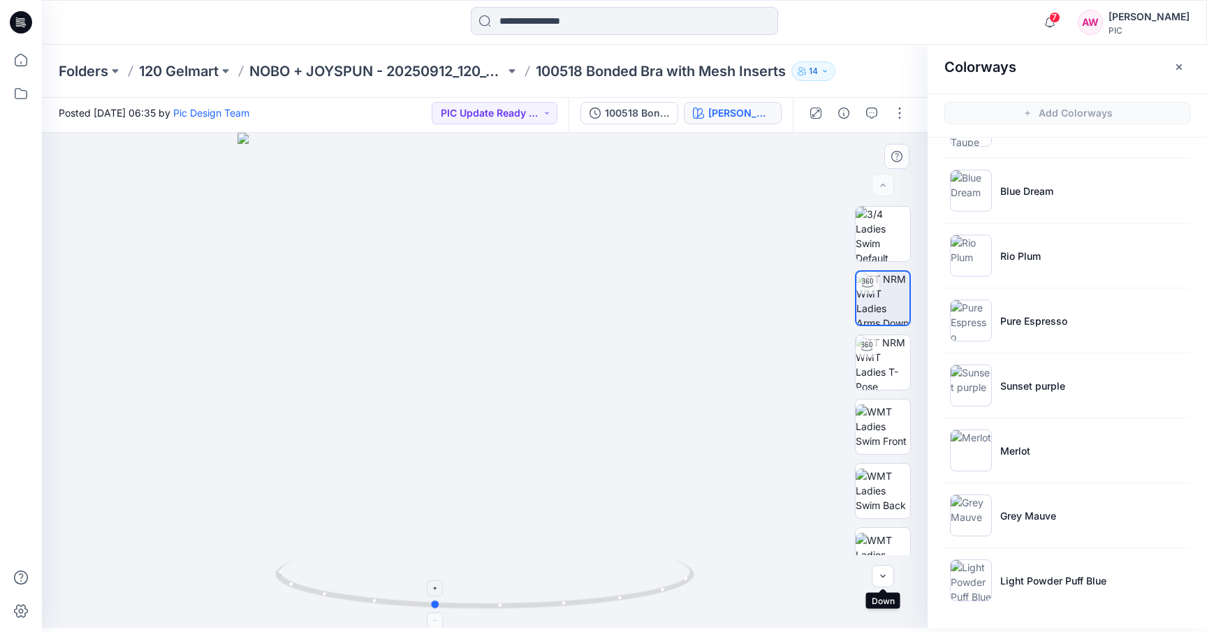
drag, startPoint x: 681, startPoint y: 590, endPoint x: 578, endPoint y: 574, distance: 103.2
click at [578, 574] on icon at bounding box center [486, 586] width 423 height 52
drag, startPoint x: 640, startPoint y: 590, endPoint x: 351, endPoint y: 532, distance: 294.9
click at [351, 532] on div at bounding box center [485, 380] width 886 height 495
drag, startPoint x: 664, startPoint y: 591, endPoint x: 568, endPoint y: 585, distance: 96.6
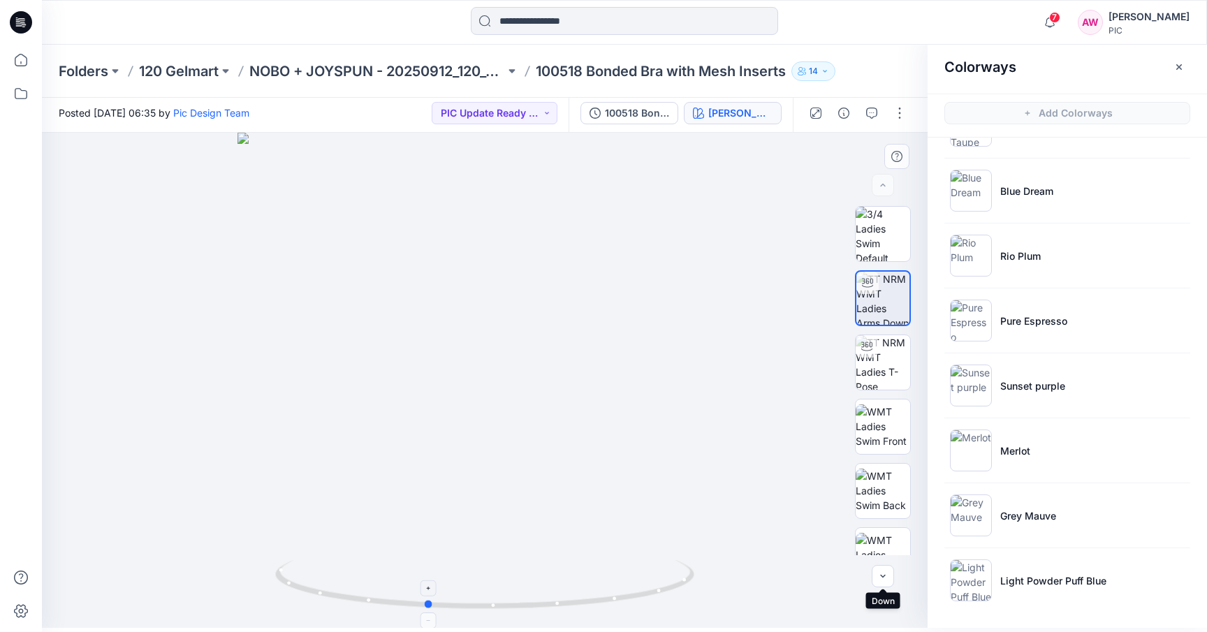
click at [568, 585] on icon at bounding box center [486, 586] width 423 height 52
drag, startPoint x: 622, startPoint y: 595, endPoint x: 514, endPoint y: 583, distance: 108.3
click at [514, 583] on icon at bounding box center [486, 586] width 423 height 52
drag, startPoint x: 651, startPoint y: 579, endPoint x: 588, endPoint y: 576, distance: 63.6
click at [589, 577] on icon at bounding box center [486, 586] width 423 height 52
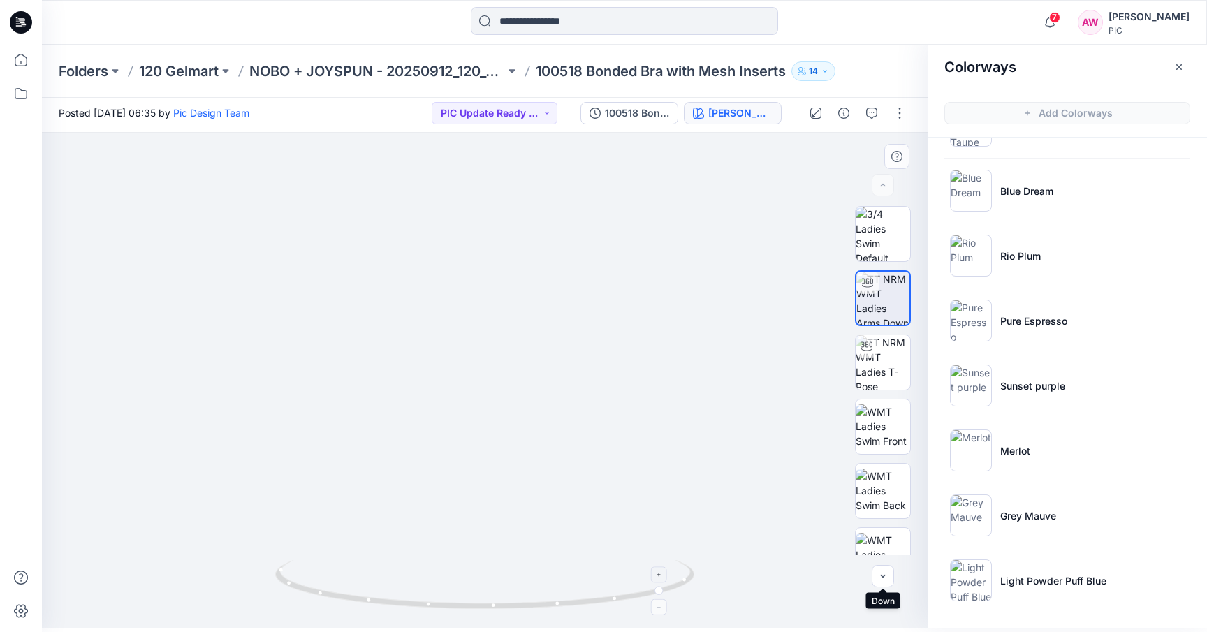
drag, startPoint x: 667, startPoint y: 576, endPoint x: 587, endPoint y: 575, distance: 80.4
click at [588, 575] on icon at bounding box center [486, 586] width 423 height 52
drag, startPoint x: 596, startPoint y: 581, endPoint x: 671, endPoint y: 570, distance: 75.6
click at [668, 570] on icon at bounding box center [486, 586] width 423 height 52
drag, startPoint x: 650, startPoint y: 582, endPoint x: 791, endPoint y: 555, distance: 142.9
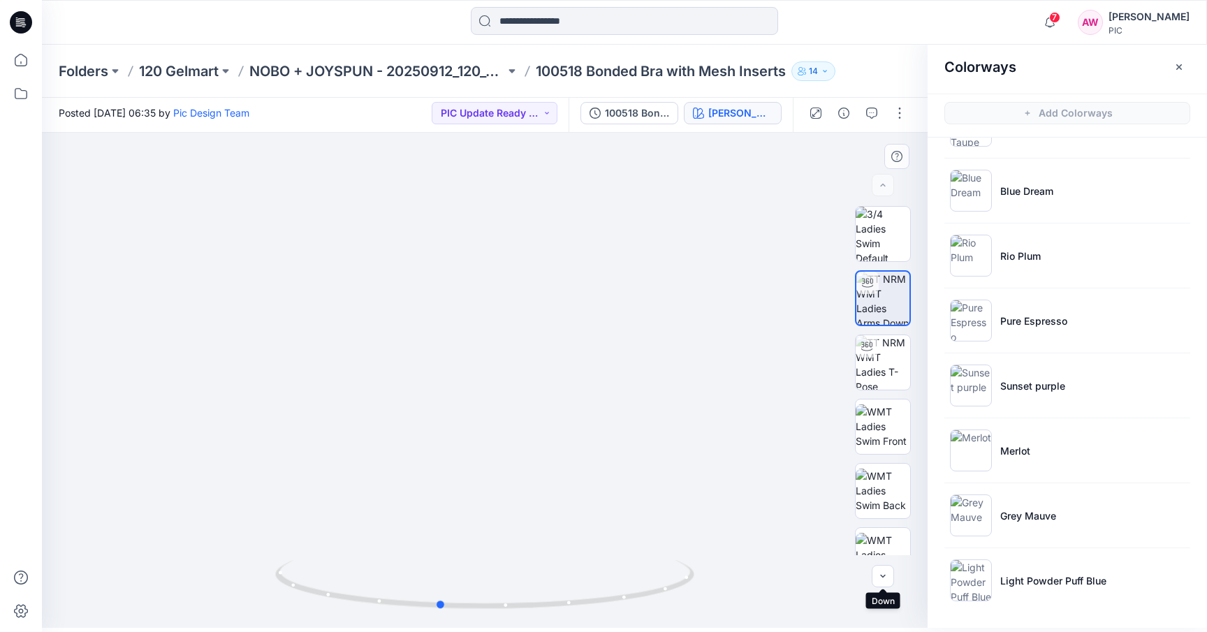
click at [785, 555] on div at bounding box center [485, 380] width 886 height 495
drag, startPoint x: 650, startPoint y: 585, endPoint x: 735, endPoint y: 574, distance: 85.4
click at [736, 574] on div at bounding box center [485, 380] width 886 height 495
click at [1048, 20] on icon "button" at bounding box center [1050, 22] width 27 height 28
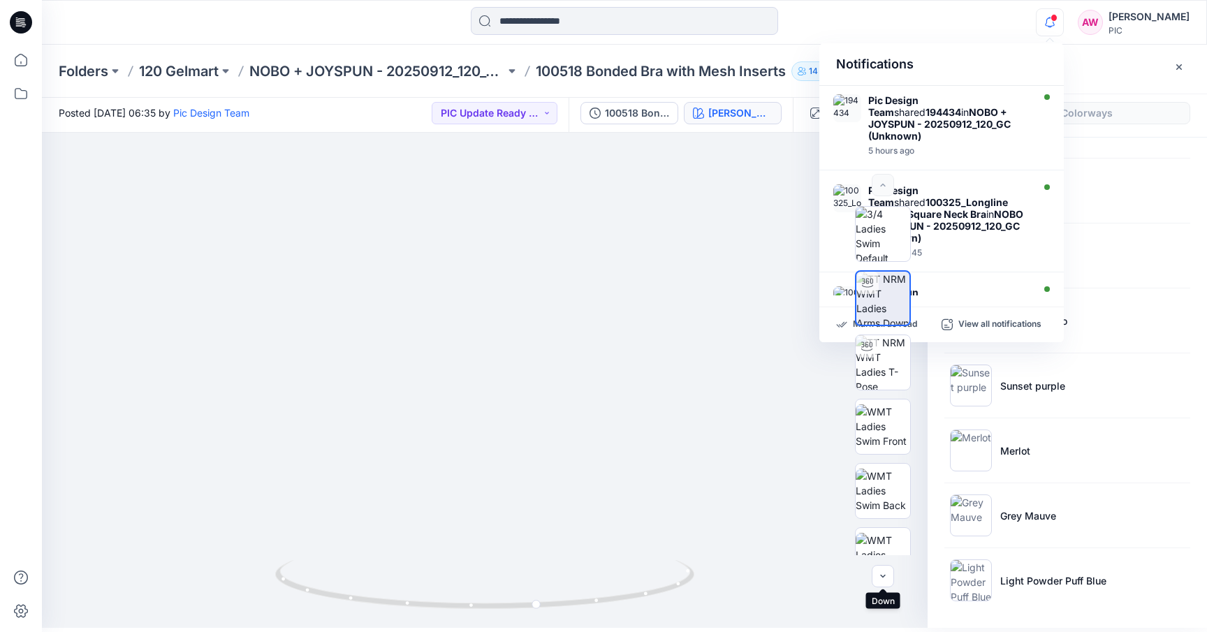
click at [980, 10] on div "Notifications Pic Design Team shared 194434 in NOBO + JOYSPUN - 20250912_120_GC…" at bounding box center [624, 22] width 1165 height 31
